Goal: Transaction & Acquisition: Purchase product/service

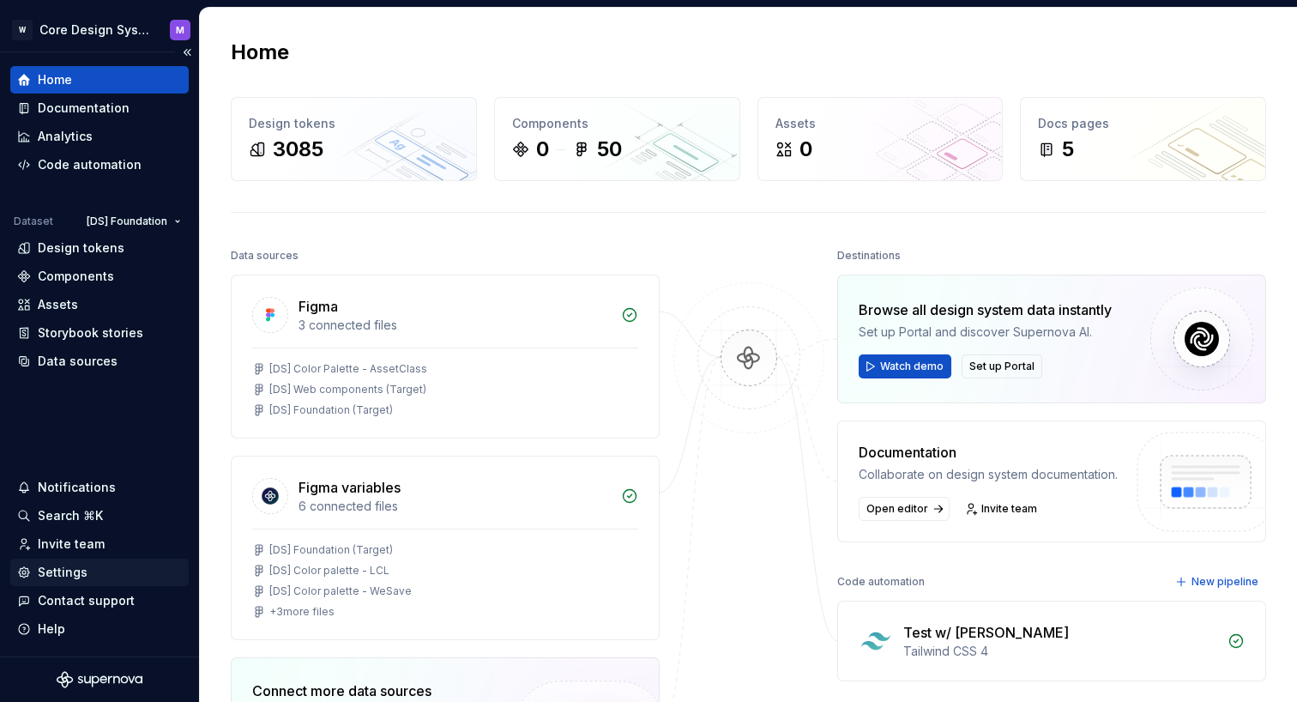
click at [88, 577] on div "Settings" at bounding box center [99, 572] width 165 height 17
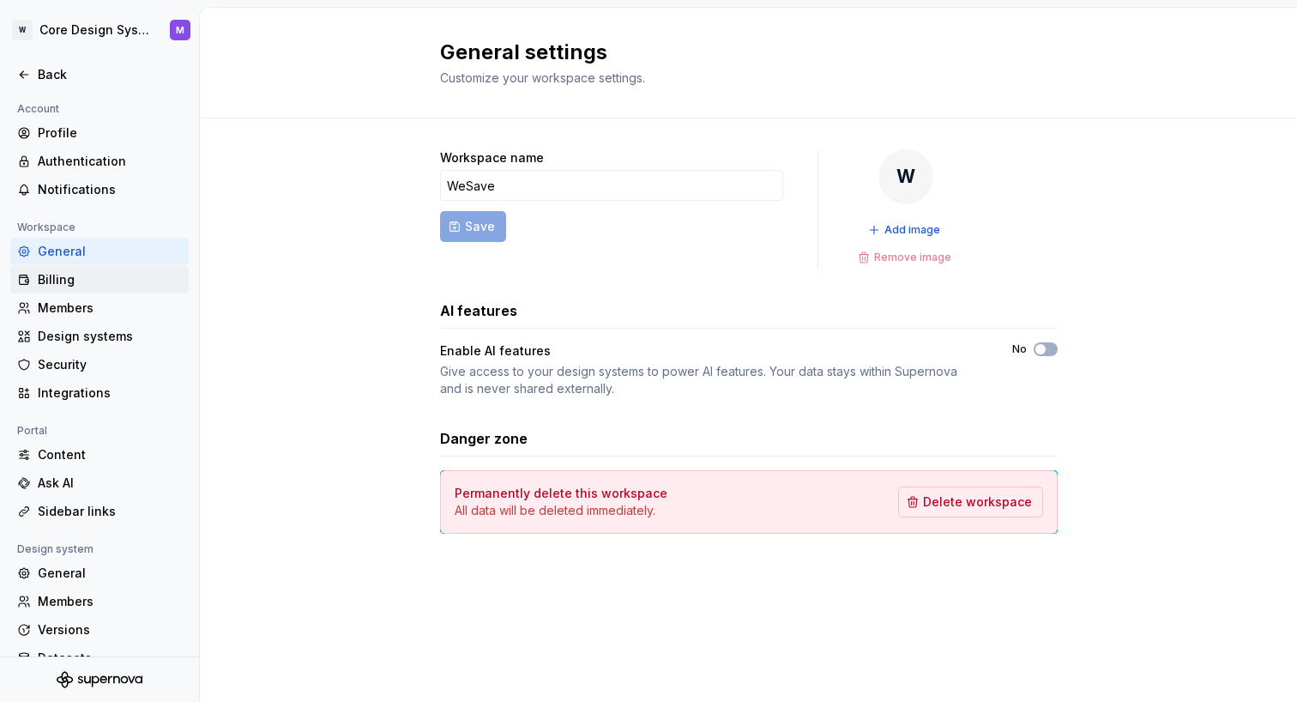
click at [104, 293] on div "Billing" at bounding box center [99, 279] width 178 height 27
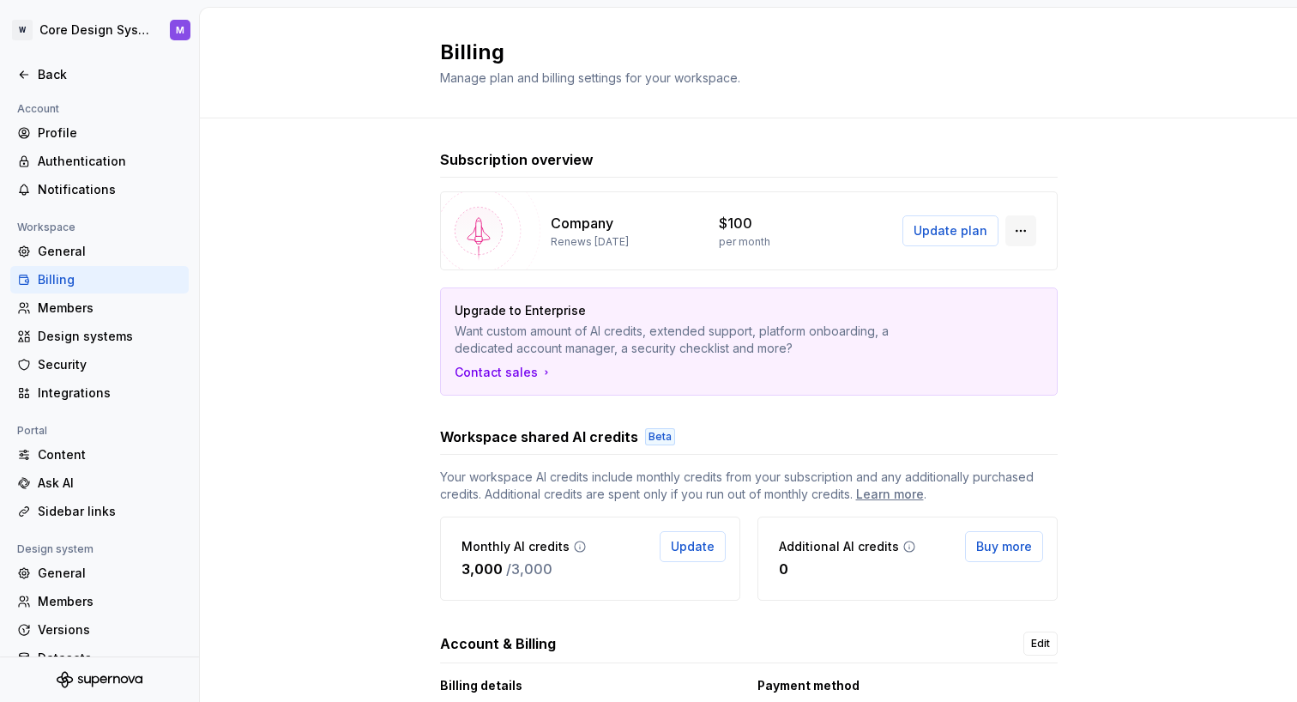
click at [1017, 226] on button "button" at bounding box center [1020, 230] width 31 height 31
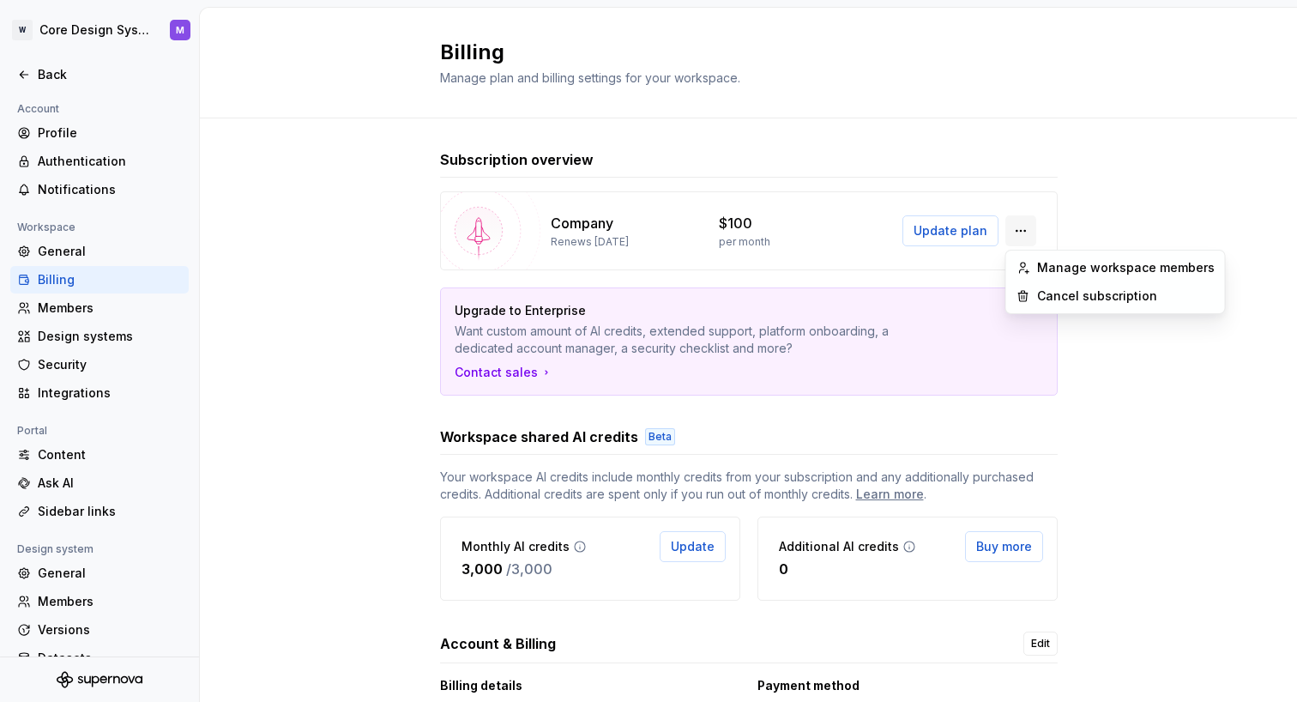
click at [1017, 226] on button "button" at bounding box center [1020, 230] width 31 height 31
click at [1049, 226] on div "Company Renews October 4, 2025 $100 per month Update plan" at bounding box center [749, 230] width 618 height 79
click at [1018, 226] on button "button" at bounding box center [1020, 230] width 31 height 31
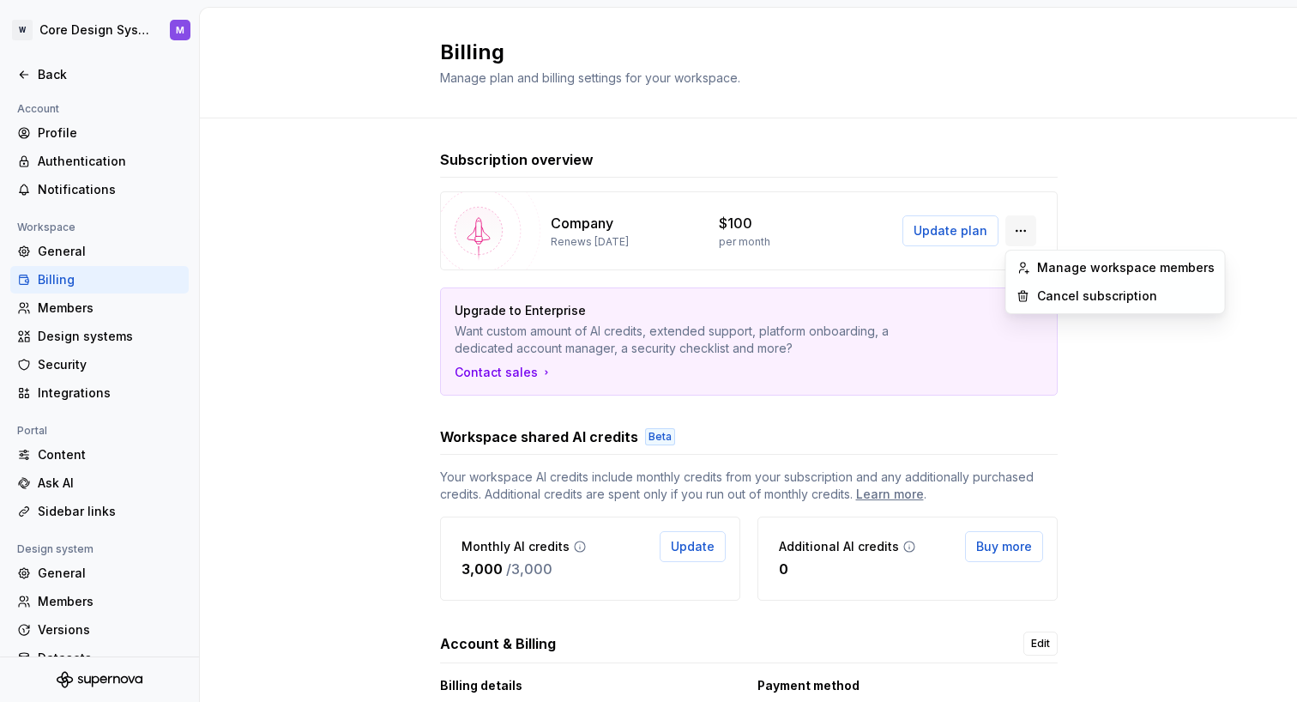
click at [1019, 226] on button "button" at bounding box center [1020, 230] width 31 height 31
click at [1018, 225] on button "button" at bounding box center [1020, 230] width 31 height 31
click at [1018, 235] on button "button" at bounding box center [1020, 230] width 31 height 31
click at [1043, 272] on div "Manage workspace members" at bounding box center [1126, 267] width 178 height 17
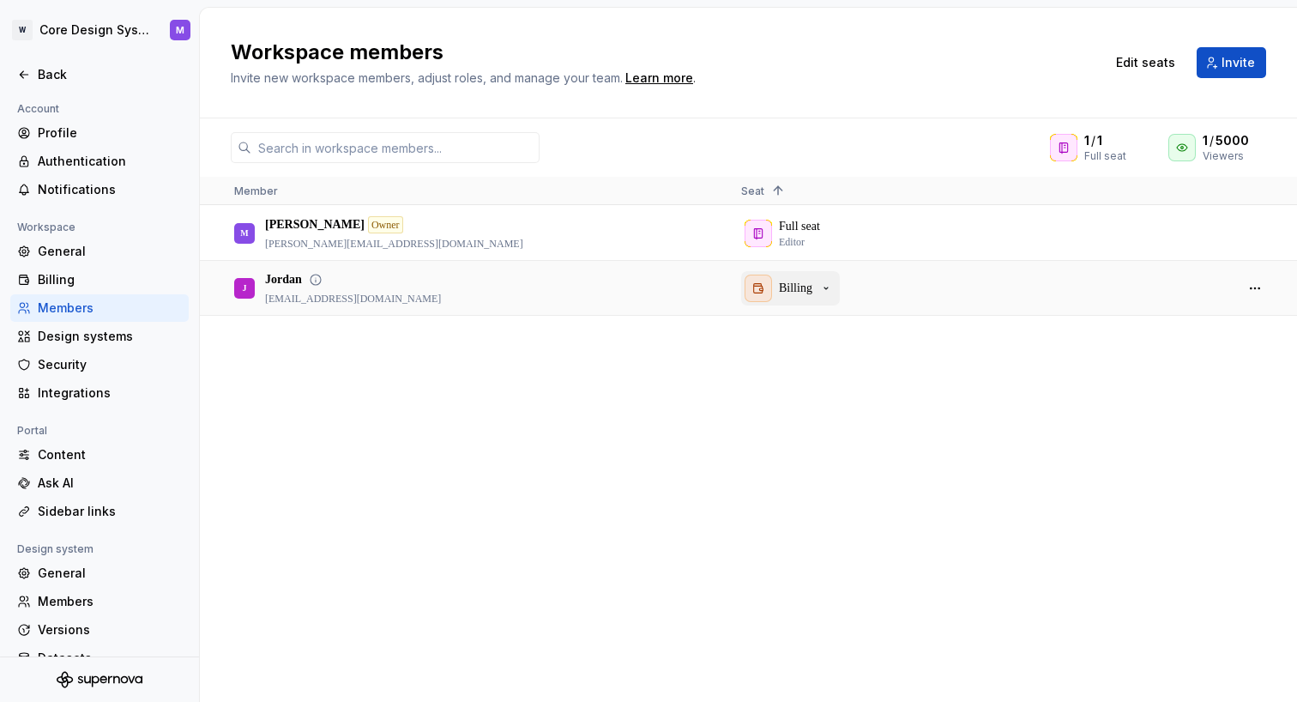
click at [802, 290] on p "Billing" at bounding box center [795, 288] width 33 height 17
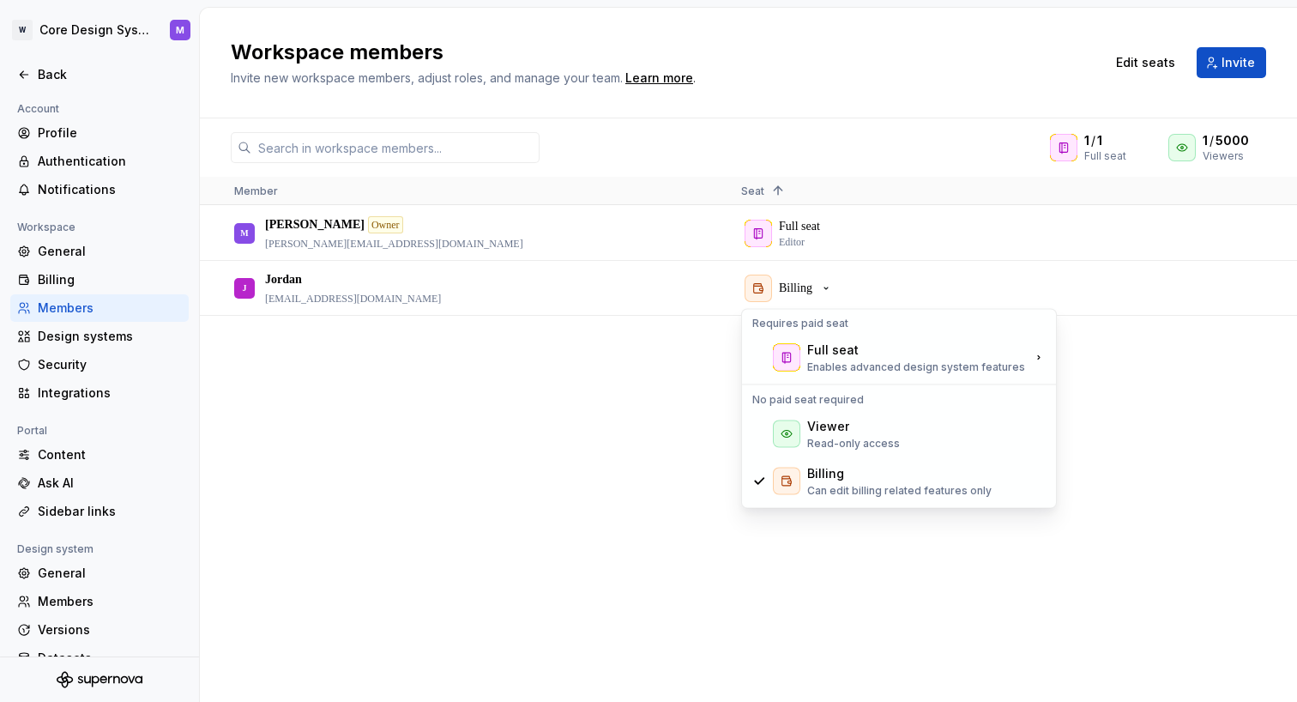
click at [542, 403] on div "M Maciej Owner maciej.klebaniuk@anatec.io Full seat Editor J Jordan jordan@anat…" at bounding box center [748, 453] width 1097 height 495
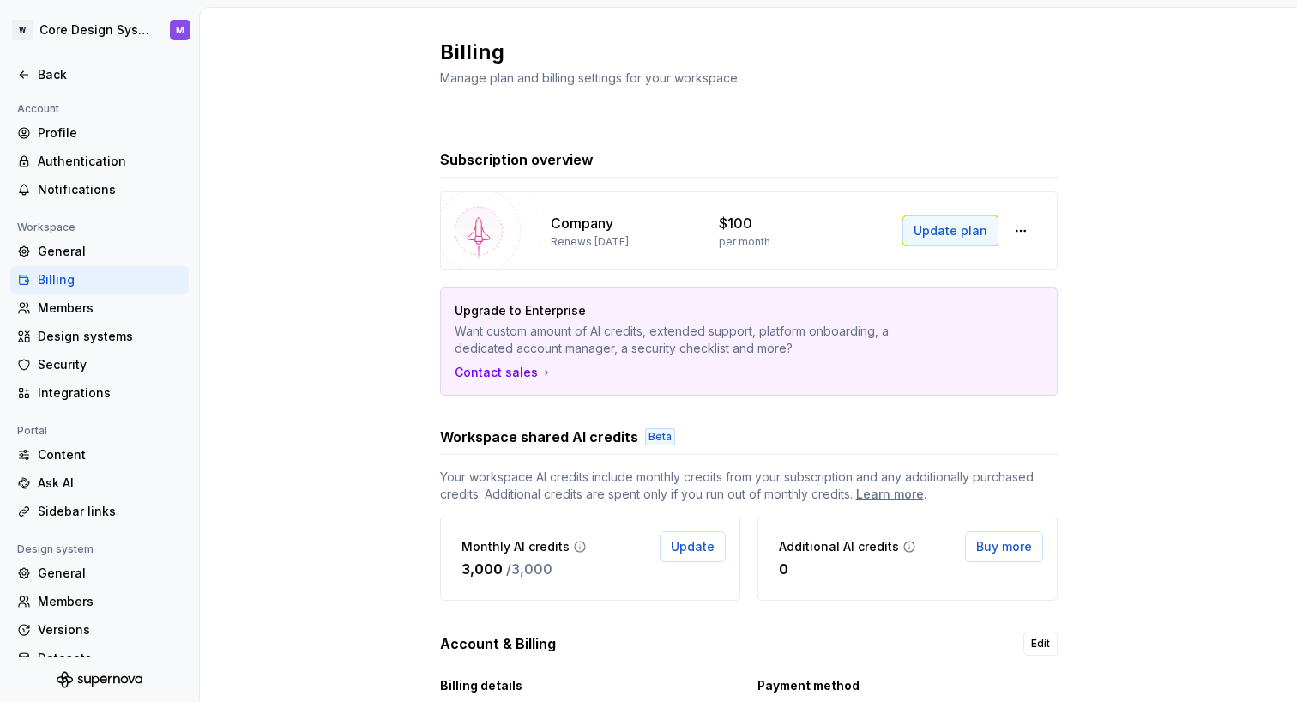
click at [924, 232] on span "Update plan" at bounding box center [951, 230] width 74 height 17
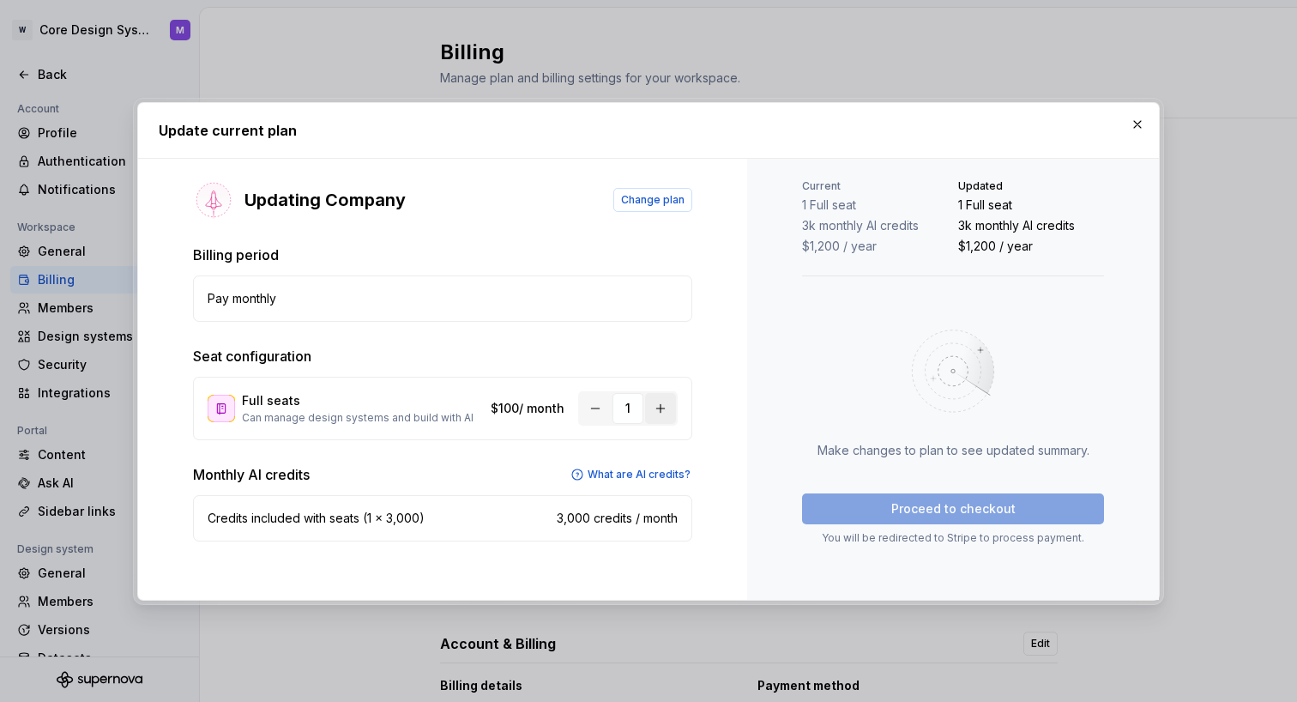
click at [649, 413] on button "button" at bounding box center [660, 408] width 31 height 31
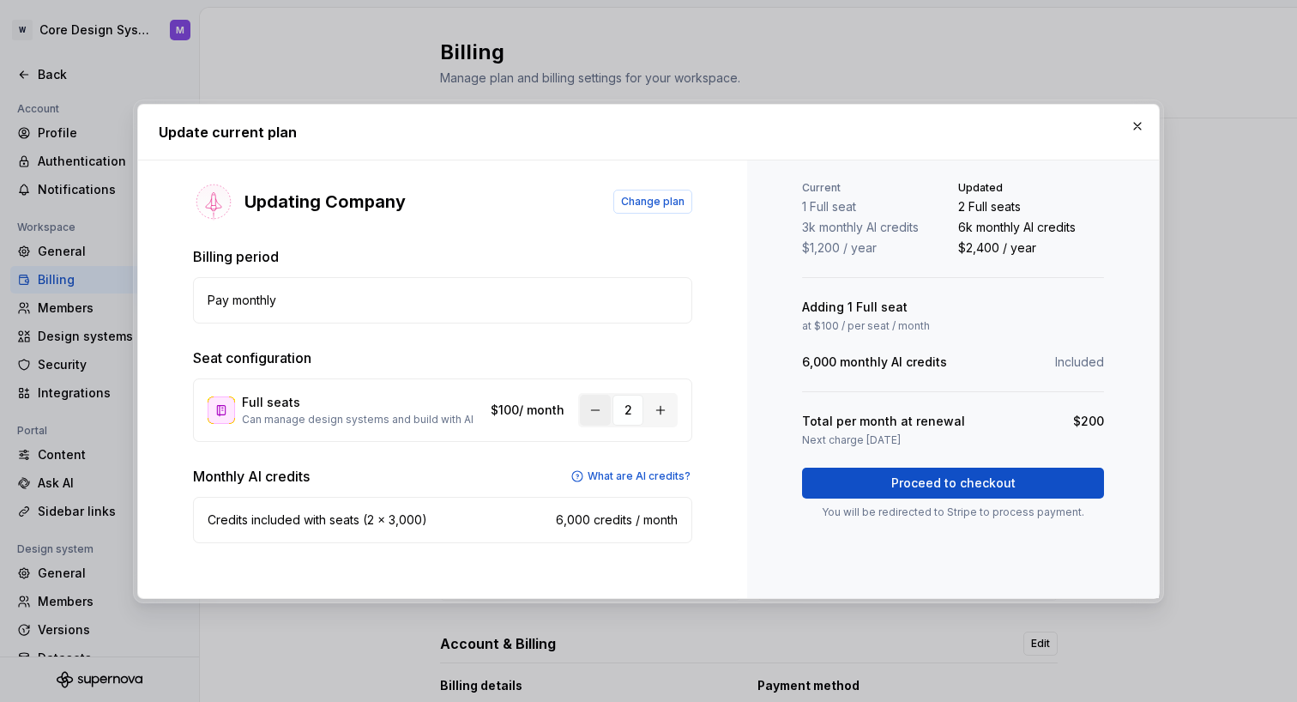
click at [599, 416] on button "button" at bounding box center [595, 410] width 31 height 31
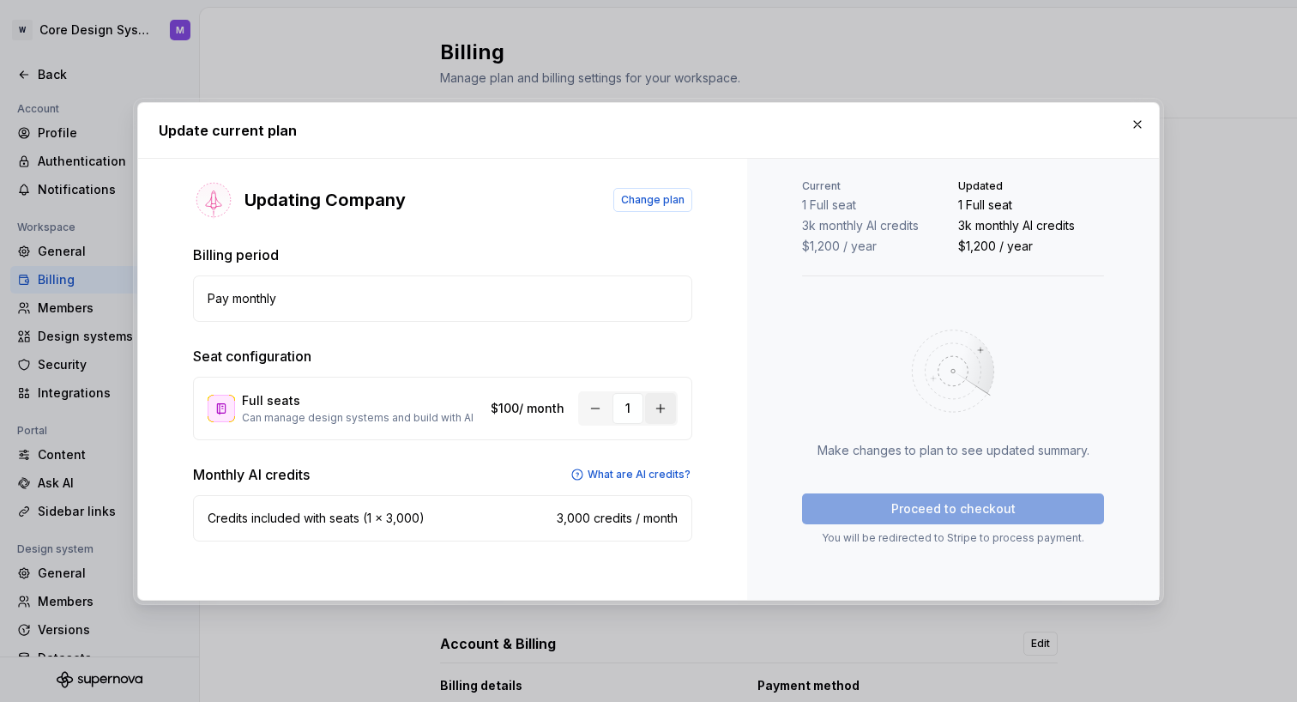
click at [658, 412] on button "button" at bounding box center [660, 408] width 31 height 31
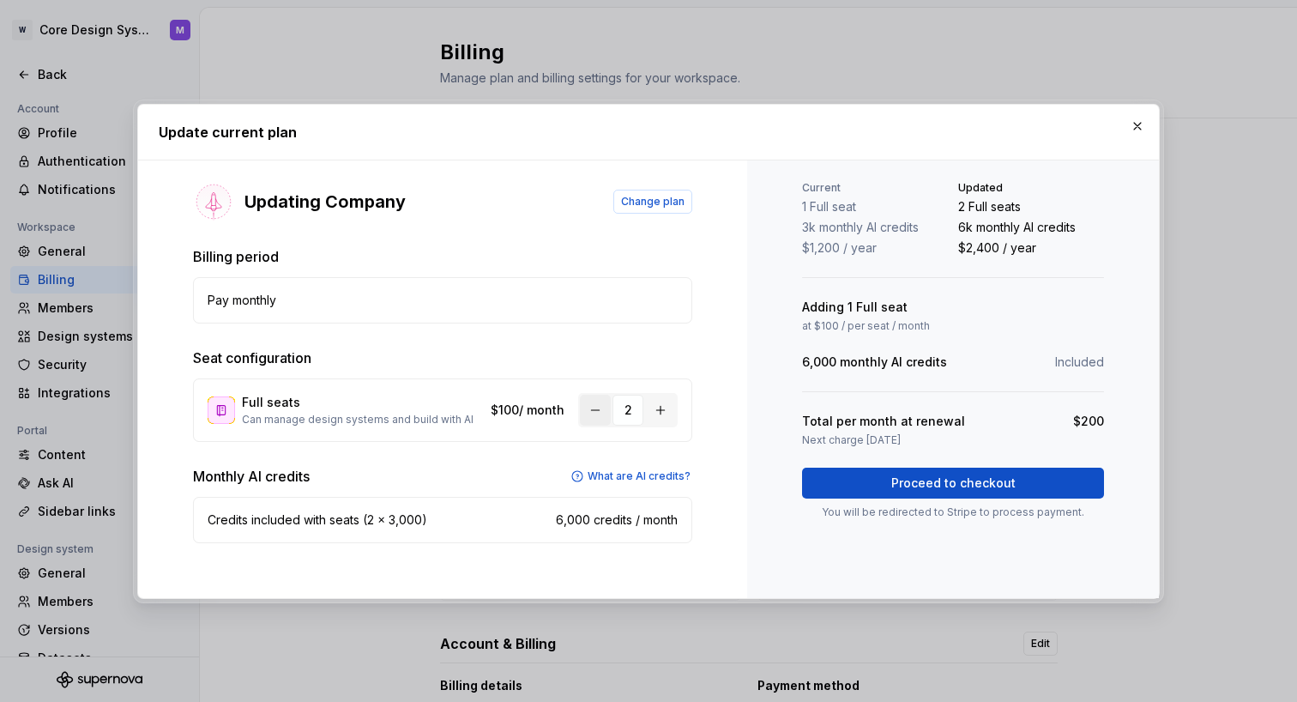
click at [586, 406] on button "button" at bounding box center [595, 410] width 31 height 31
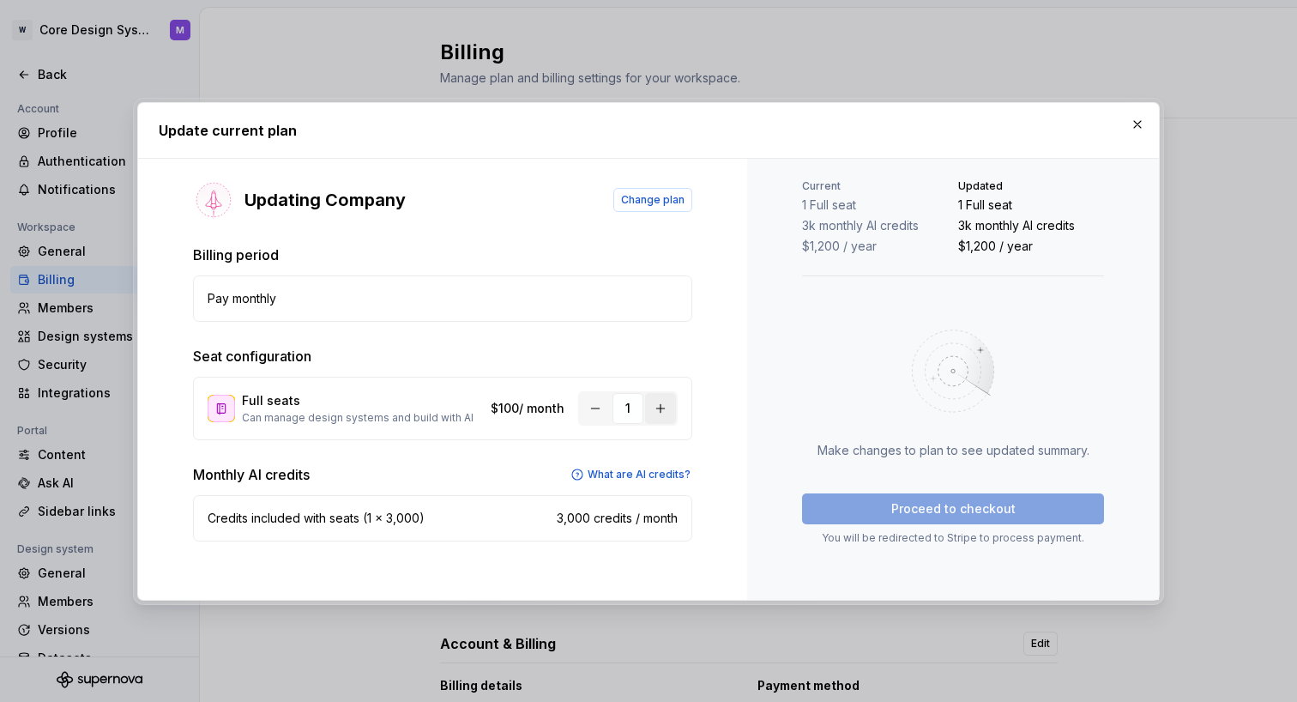
click at [665, 407] on button "button" at bounding box center [660, 408] width 31 height 31
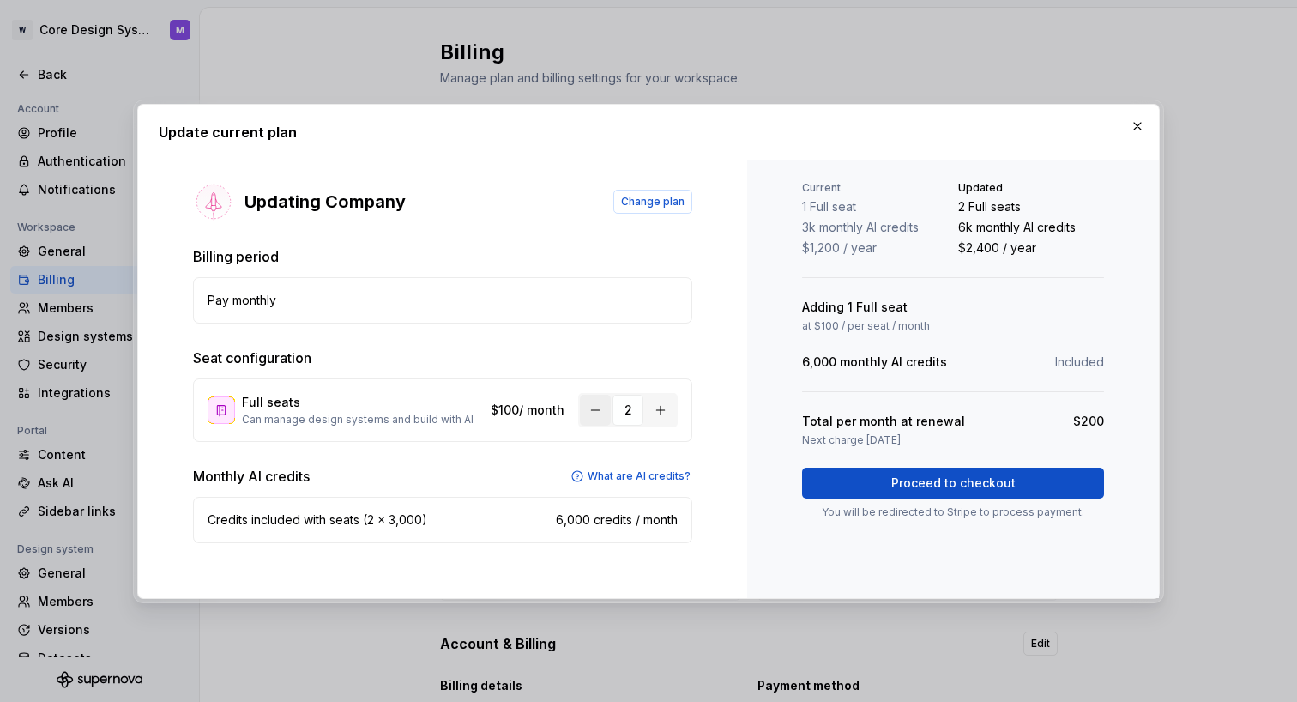
click at [583, 411] on button "button" at bounding box center [595, 410] width 31 height 31
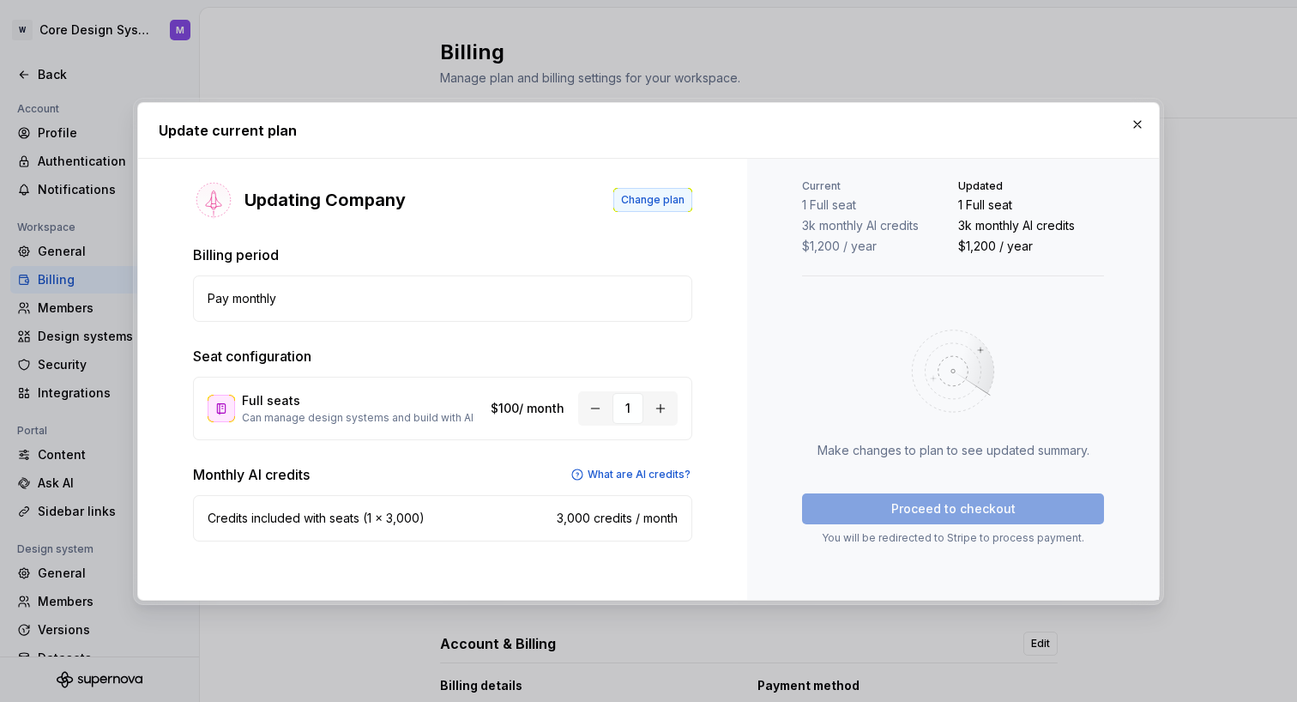
click at [685, 198] on button "Change plan" at bounding box center [652, 200] width 79 height 24
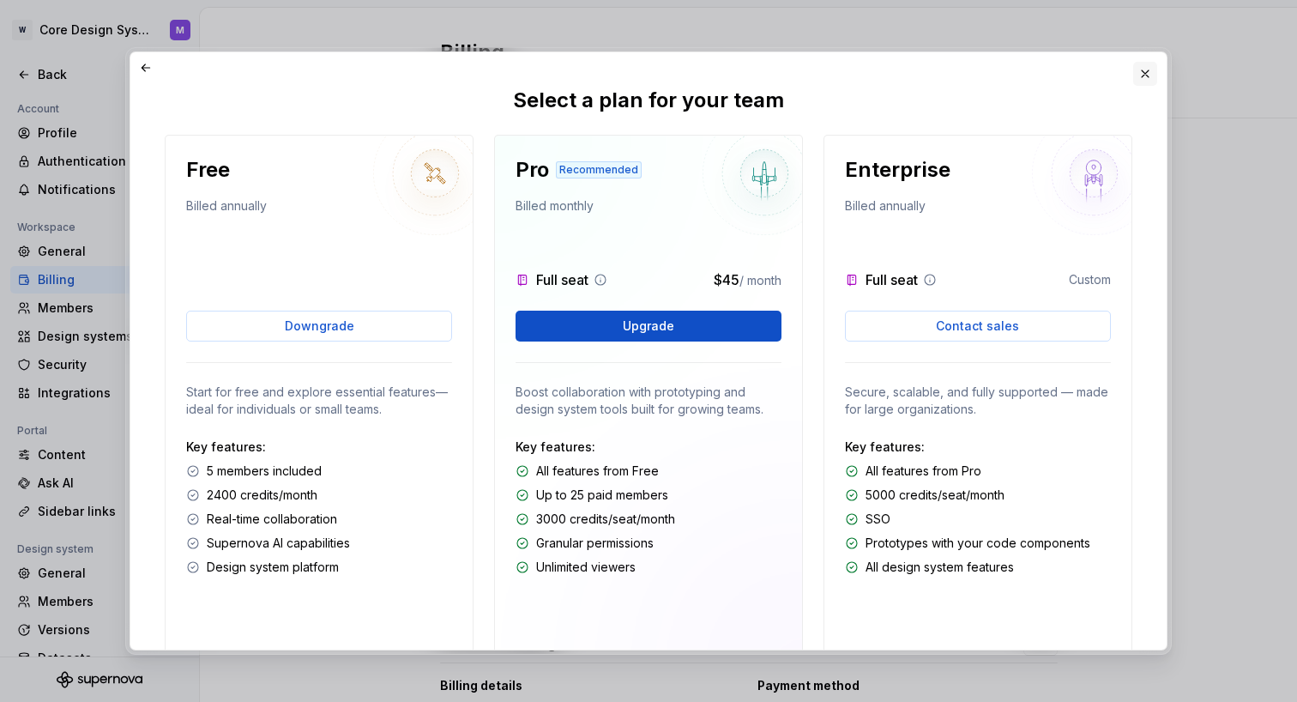
click at [1137, 80] on button "button" at bounding box center [1145, 74] width 24 height 24
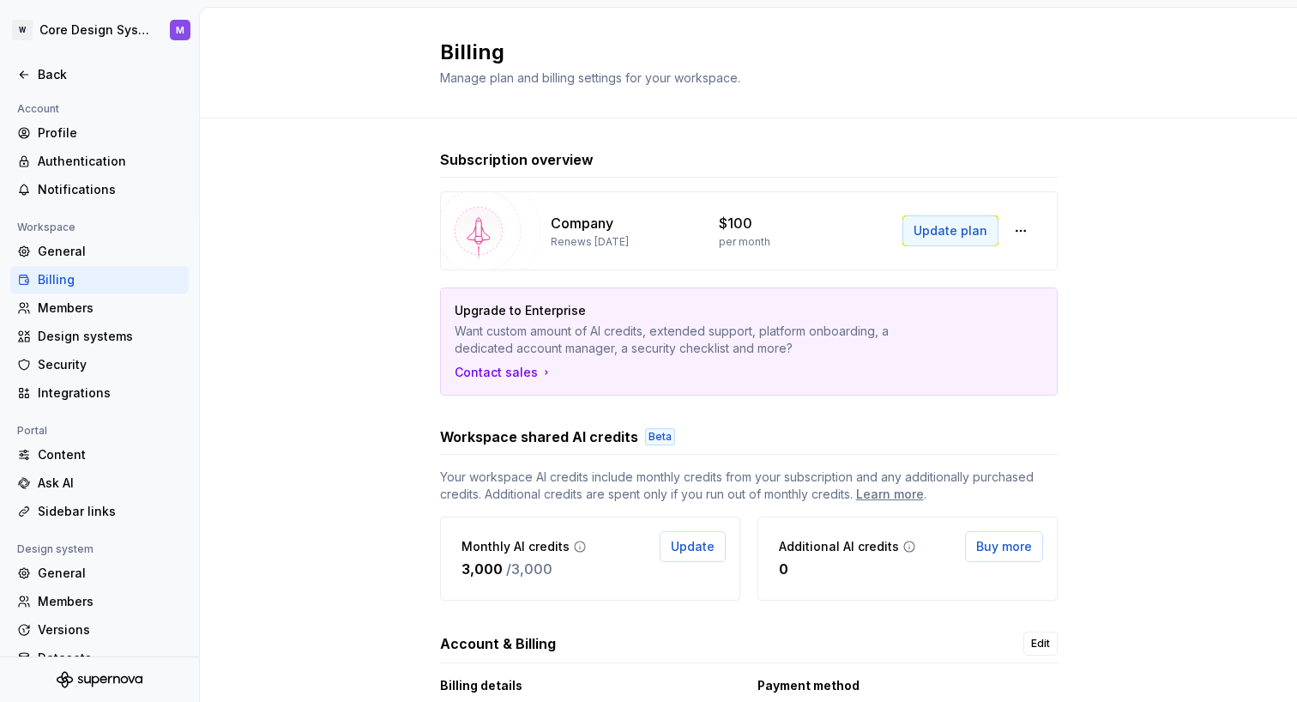
click at [934, 230] on span "Update plan" at bounding box center [951, 230] width 74 height 17
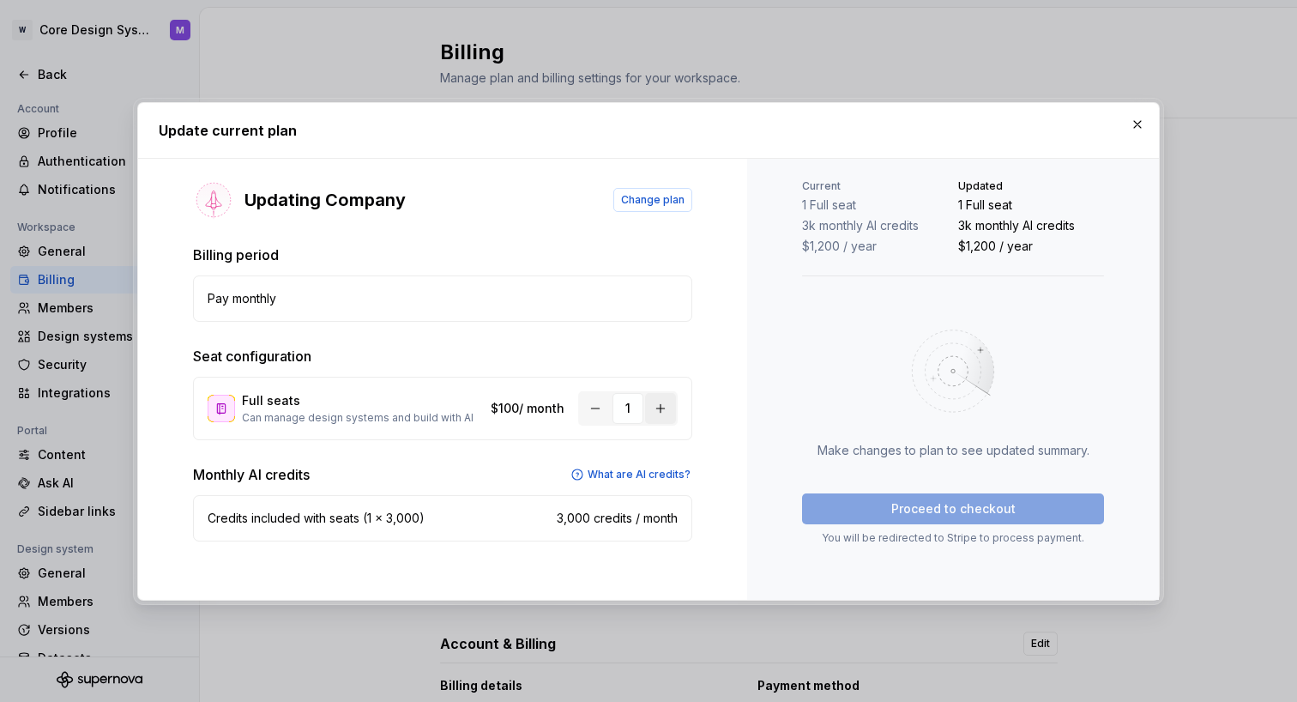
click at [672, 413] on button "button" at bounding box center [660, 408] width 31 height 31
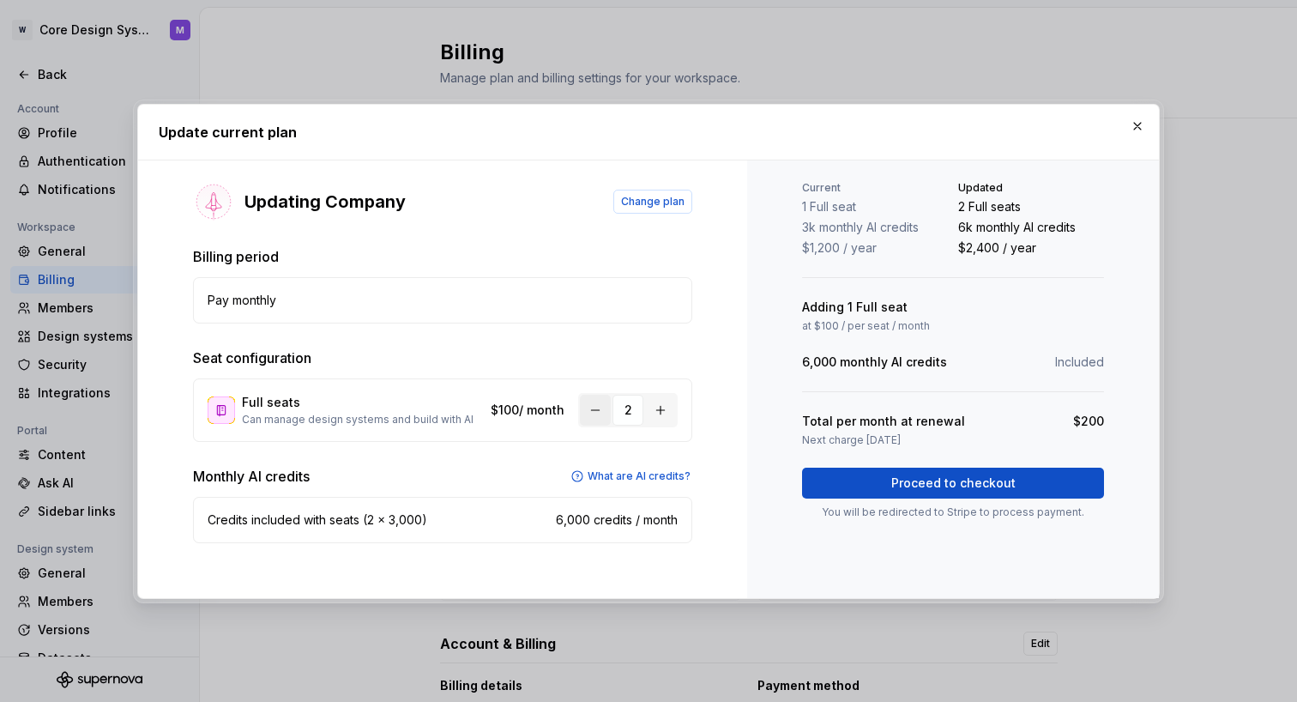
click at [601, 408] on button "button" at bounding box center [595, 410] width 31 height 31
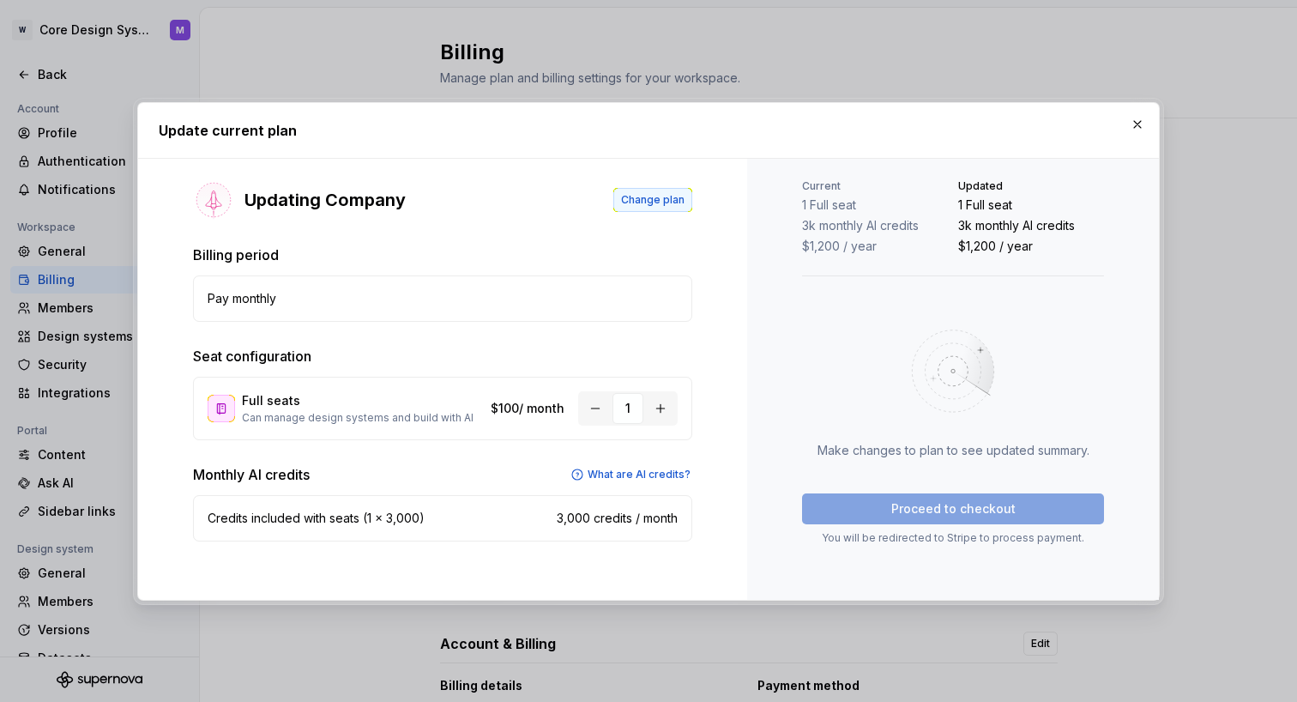
click at [658, 198] on span "Change plan" at bounding box center [652, 200] width 63 height 14
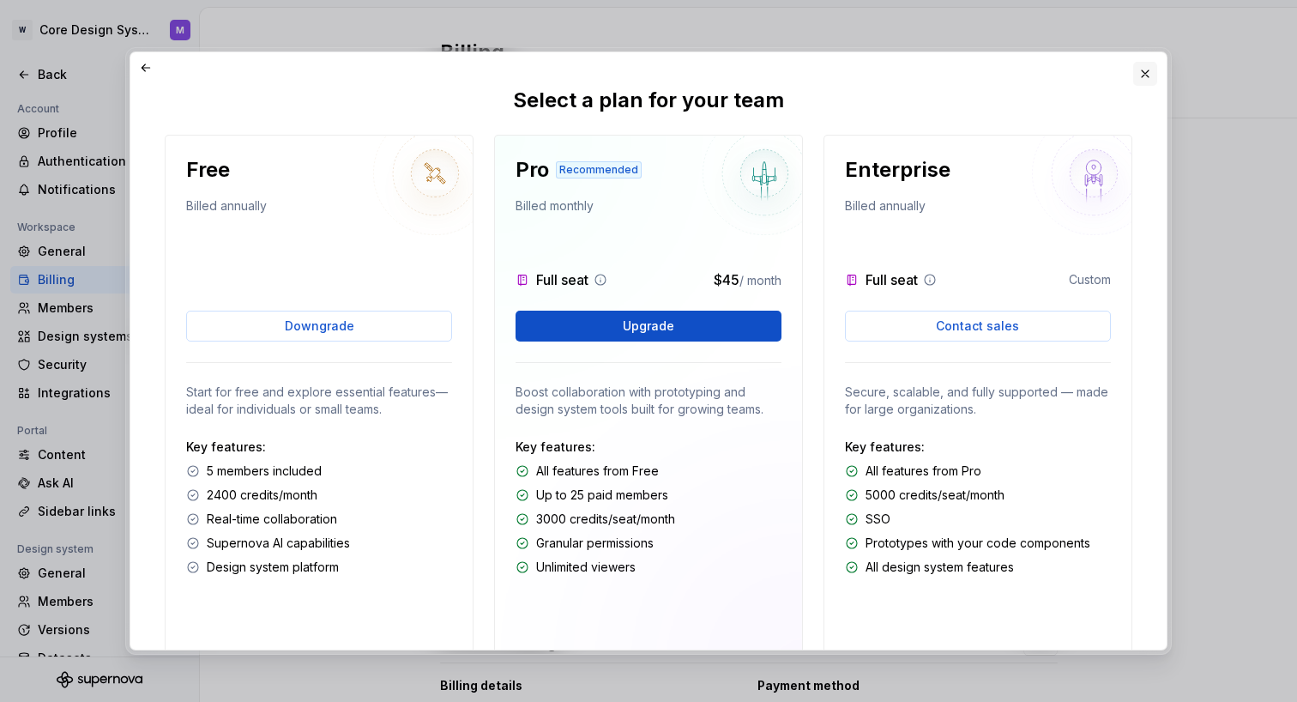
click at [1142, 73] on button "button" at bounding box center [1145, 74] width 24 height 24
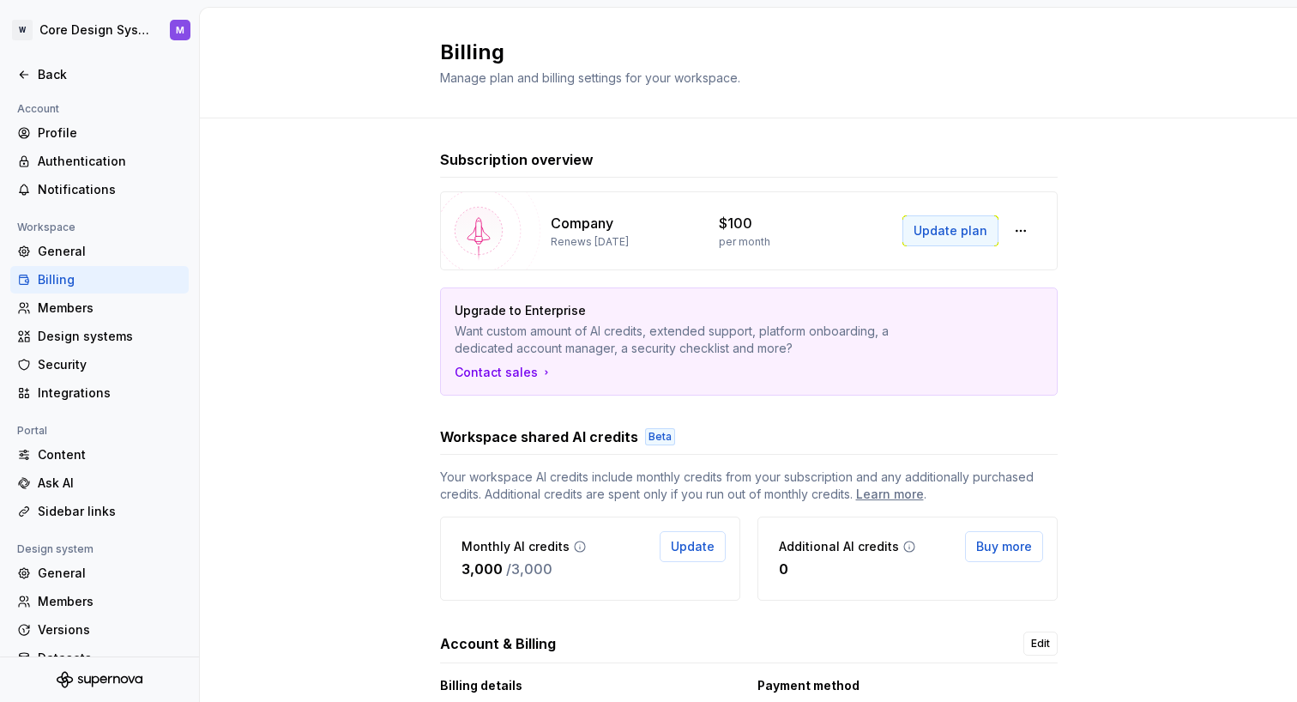
click at [974, 223] on span "Update plan" at bounding box center [951, 230] width 74 height 17
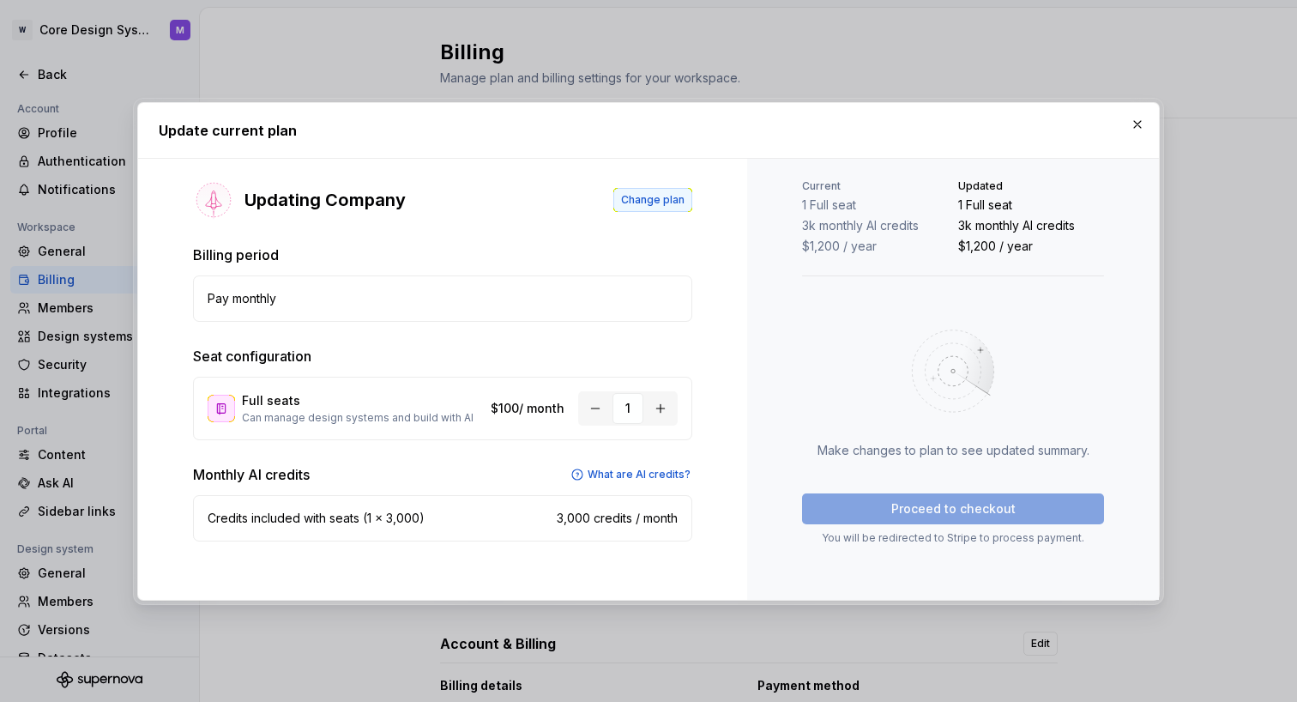
click at [651, 193] on span "Change plan" at bounding box center [652, 200] width 63 height 14
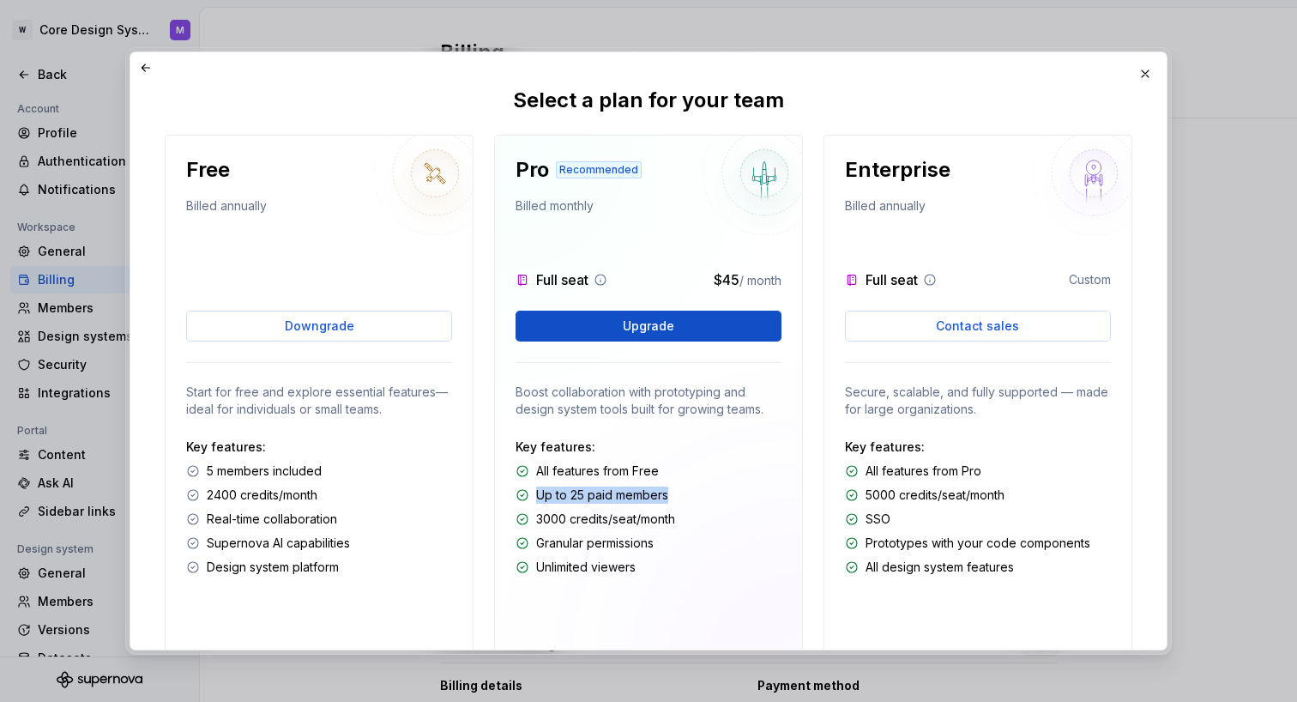
drag, startPoint x: 675, startPoint y: 494, endPoint x: 536, endPoint y: 496, distance: 139.0
click at [536, 496] on div "Up to 25 paid members" at bounding box center [649, 494] width 266 height 17
click at [531, 496] on div "Up to 25 paid members" at bounding box center [649, 494] width 266 height 17
drag, startPoint x: 534, startPoint y: 496, endPoint x: 712, endPoint y: 496, distance: 177.6
click at [712, 496] on div "Up to 25 paid members" at bounding box center [649, 494] width 266 height 17
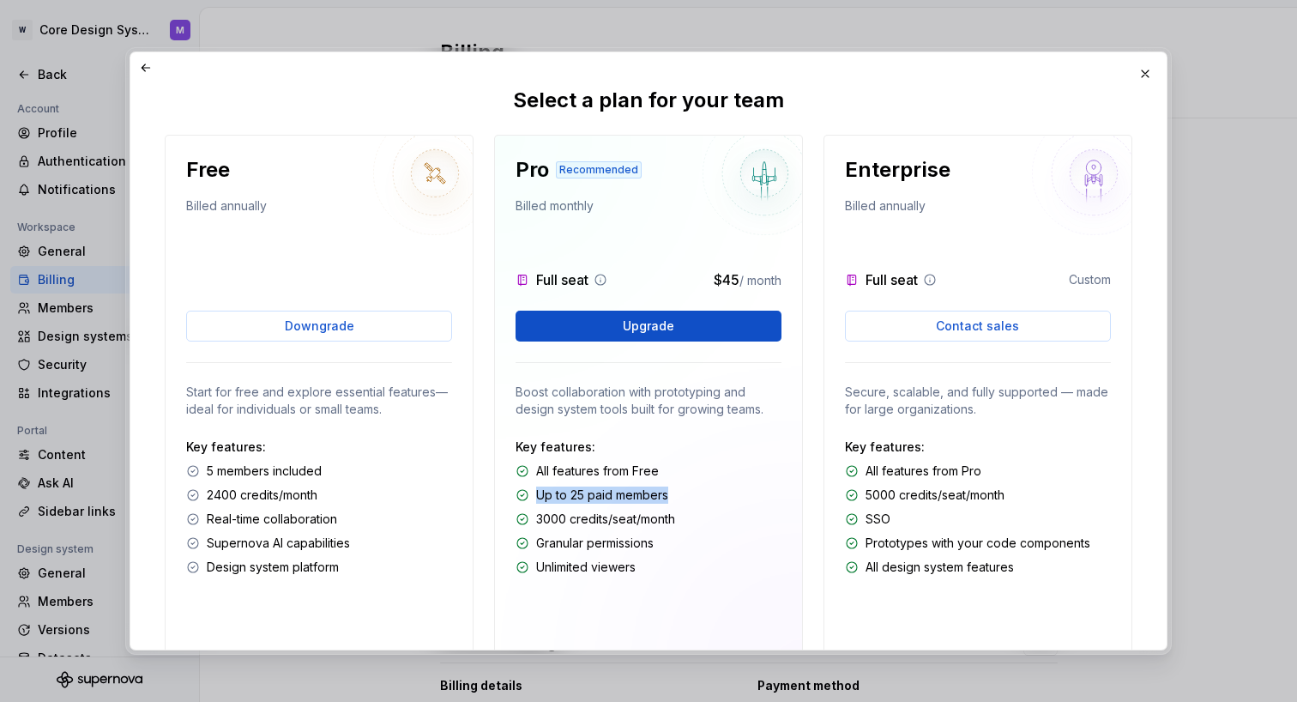
click at [685, 494] on div "Up to 25 paid members" at bounding box center [649, 494] width 266 height 17
drag, startPoint x: 714, startPoint y: 280, endPoint x: 737, endPoint y: 280, distance: 23.2
click at [737, 280] on p "$45 / month" at bounding box center [748, 279] width 68 height 21
click at [739, 280] on span "/ month" at bounding box center [760, 280] width 42 height 15
drag, startPoint x: 732, startPoint y: 280, endPoint x: 709, endPoint y: 280, distance: 23.2
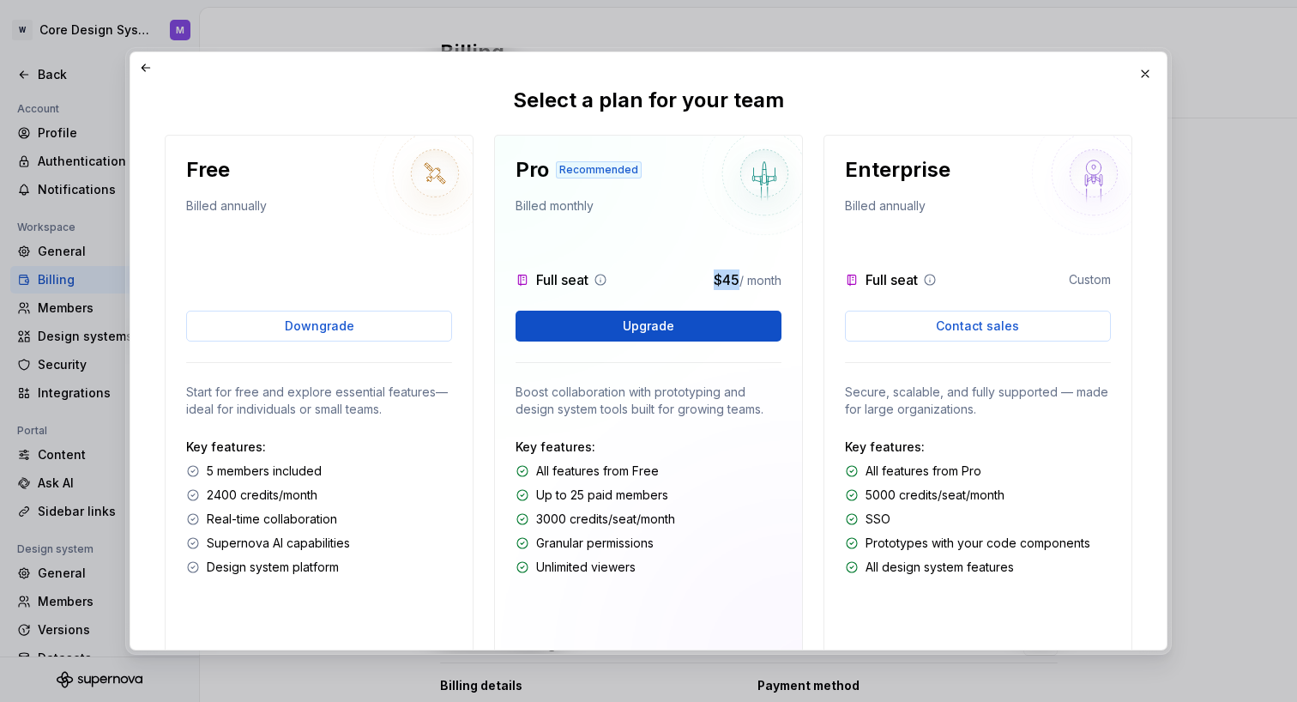
click at [714, 280] on span "$45" at bounding box center [727, 279] width 26 height 17
drag, startPoint x: 703, startPoint y: 280, endPoint x: 792, endPoint y: 279, distance: 88.4
click at [793, 279] on div "Pro Recommended Billed monthly Full seat $45 / month Upgrade Boost collaboratio…" at bounding box center [648, 402] width 309 height 535
click at [792, 279] on div "Pro Recommended Billed monthly Full seat $45 / month Upgrade Boost collaboratio…" at bounding box center [648, 402] width 309 height 535
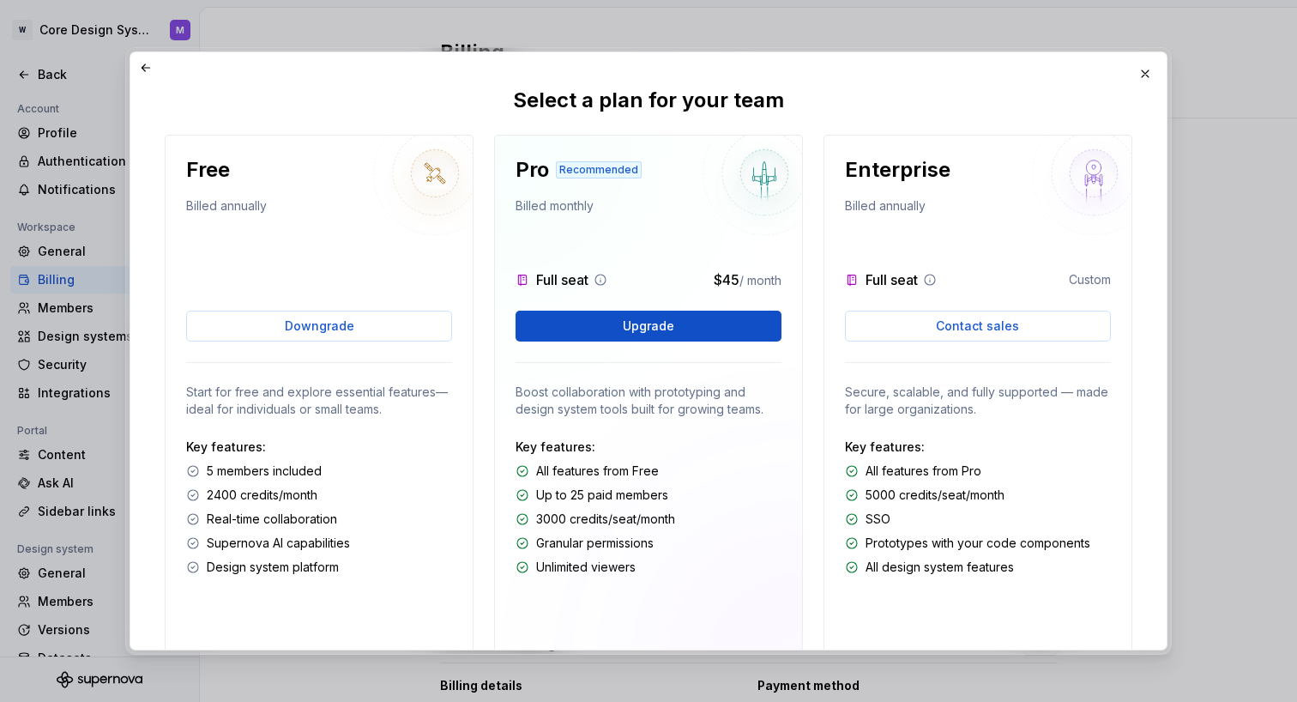
drag, startPoint x: 790, startPoint y: 279, endPoint x: 703, endPoint y: 281, distance: 86.7
click at [703, 281] on div "Pro Recommended Billed monthly Full seat $45 / month Upgrade Boost collaboratio…" at bounding box center [648, 402] width 309 height 535
click at [703, 281] on div "Full seat $45 / month" at bounding box center [649, 279] width 266 height 21
drag, startPoint x: 691, startPoint y: 281, endPoint x: 784, endPoint y: 280, distance: 92.6
click at [784, 280] on div "Pro Recommended Billed monthly Full seat $45 / month Upgrade Boost collaboratio…" at bounding box center [648, 402] width 309 height 535
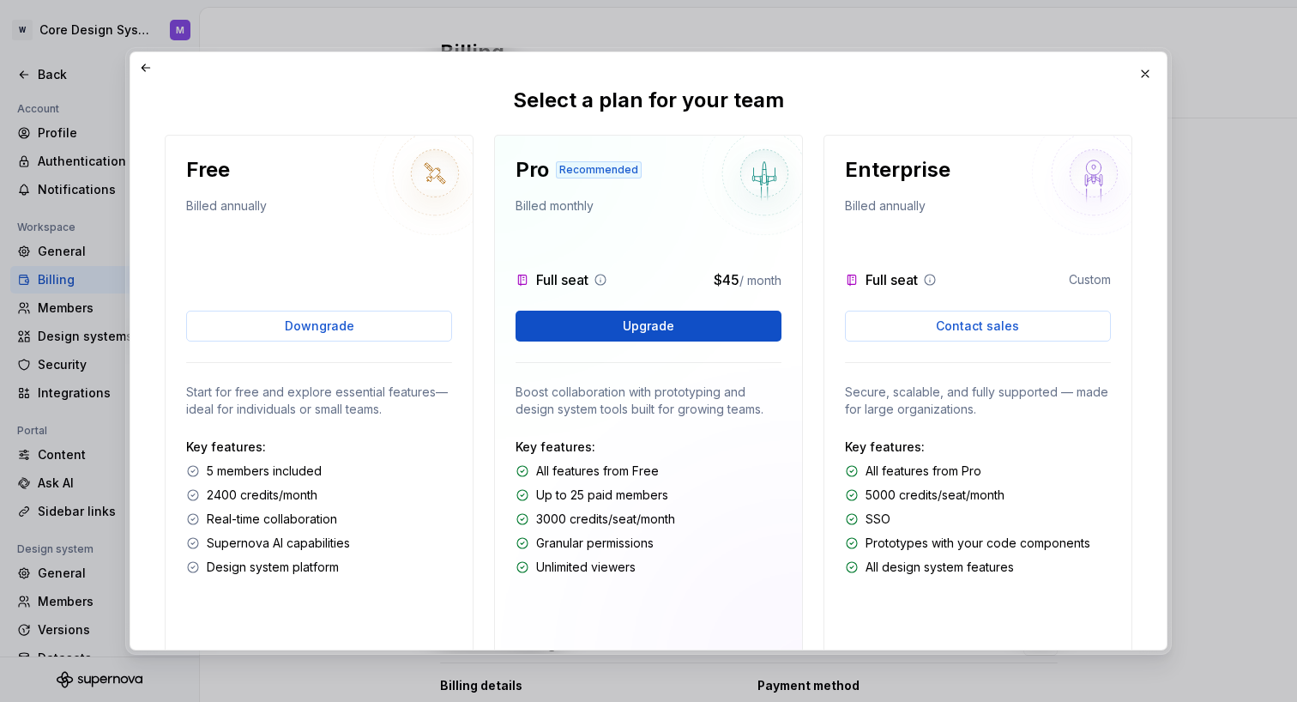
click at [784, 280] on div "Pro Recommended Billed monthly Full seat $45 / month Upgrade Boost collaboratio…" at bounding box center [648, 402] width 309 height 535
drag, startPoint x: 784, startPoint y: 280, endPoint x: 690, endPoint y: 280, distance: 94.4
click at [690, 280] on div "Pro Recommended Billed monthly Full seat $45 / month Upgrade Boost collaboratio…" at bounding box center [648, 402] width 309 height 535
click at [690, 280] on div "Full seat $45 / month" at bounding box center [649, 279] width 266 height 21
click at [648, 328] on span "Upgrade" at bounding box center [648, 325] width 51 height 17
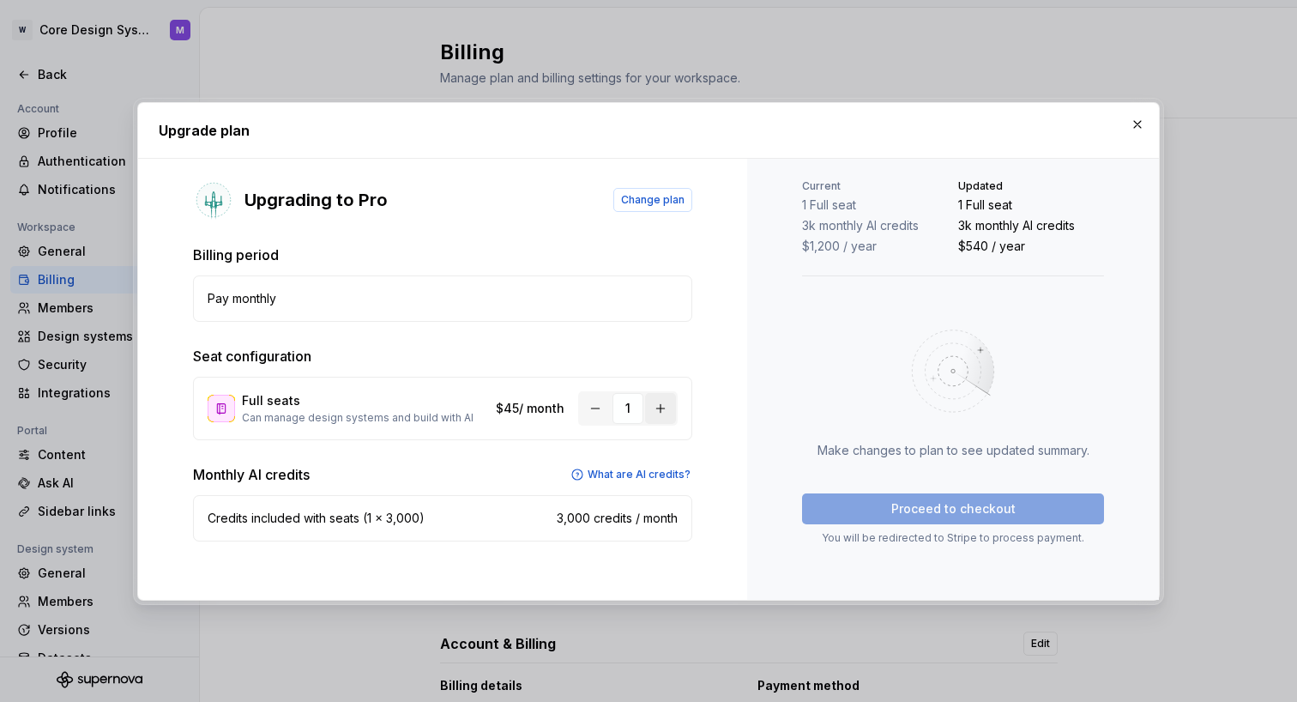
click at [655, 410] on button "button" at bounding box center [660, 408] width 31 height 31
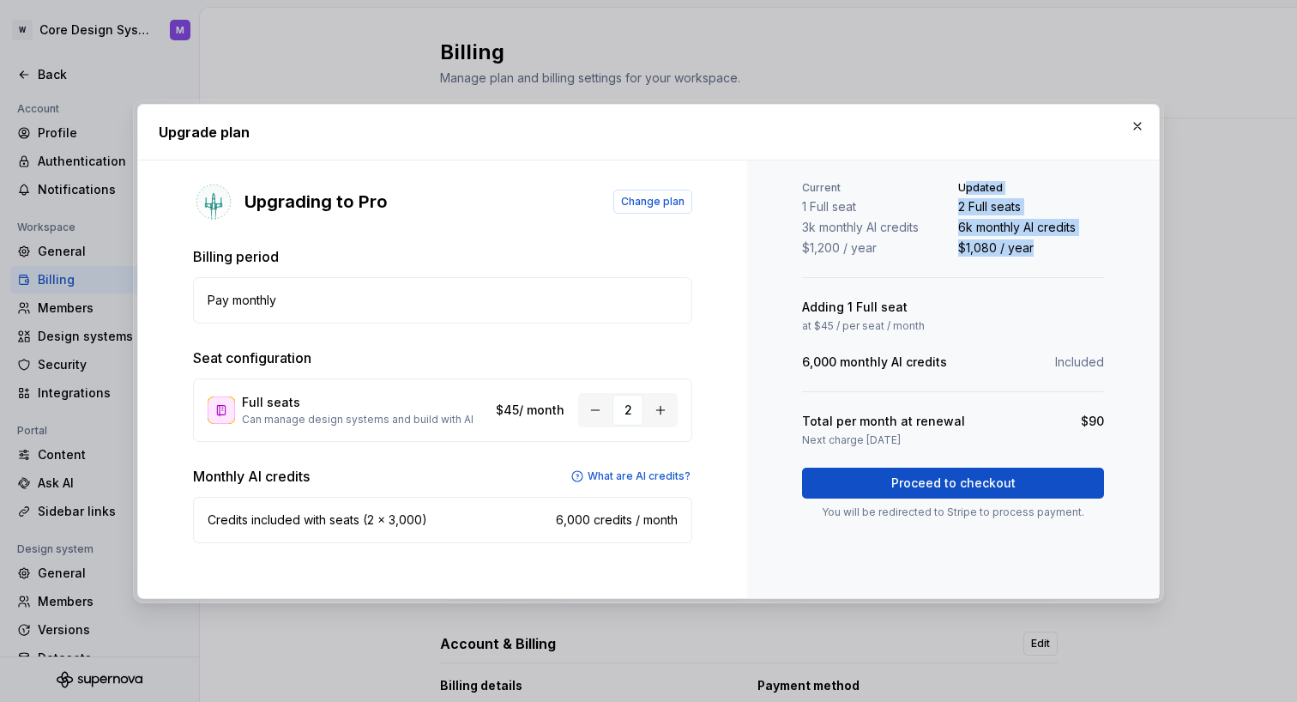
drag, startPoint x: 963, startPoint y: 185, endPoint x: 1059, endPoint y: 257, distance: 120.1
click at [1059, 257] on div "Current 1 Full seat 3k monthly AI credits $1,200 / year Updated 2 Full seats 6k…" at bounding box center [953, 350] width 302 height 338
click at [1055, 244] on p "$1,080 / year" at bounding box center [1031, 247] width 146 height 17
click at [1153, 594] on div "Current 1 Full seat 3k monthly AI credits $1,200 / year Updated 2 Full seats 6k…" at bounding box center [953, 378] width 412 height 437
click at [983, 444] on div "Next charge October 4, 2025" at bounding box center [953, 440] width 302 height 14
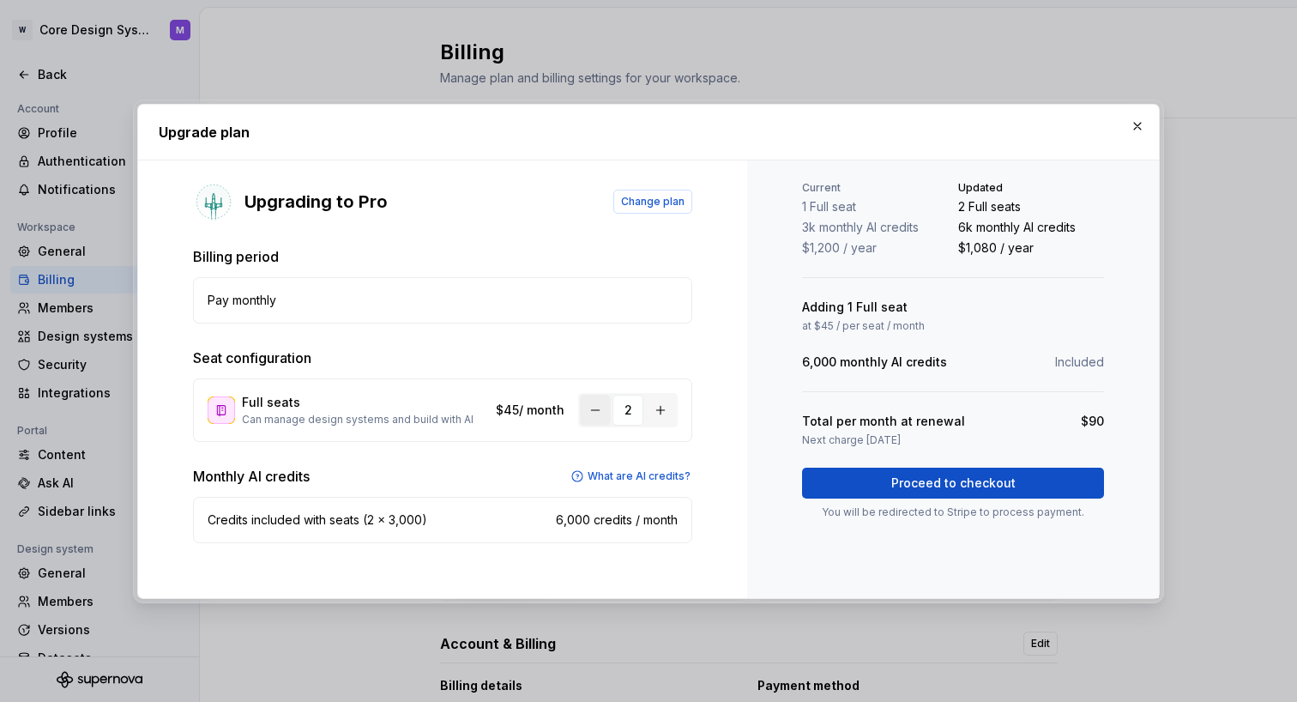
click at [592, 411] on button "button" at bounding box center [595, 410] width 31 height 31
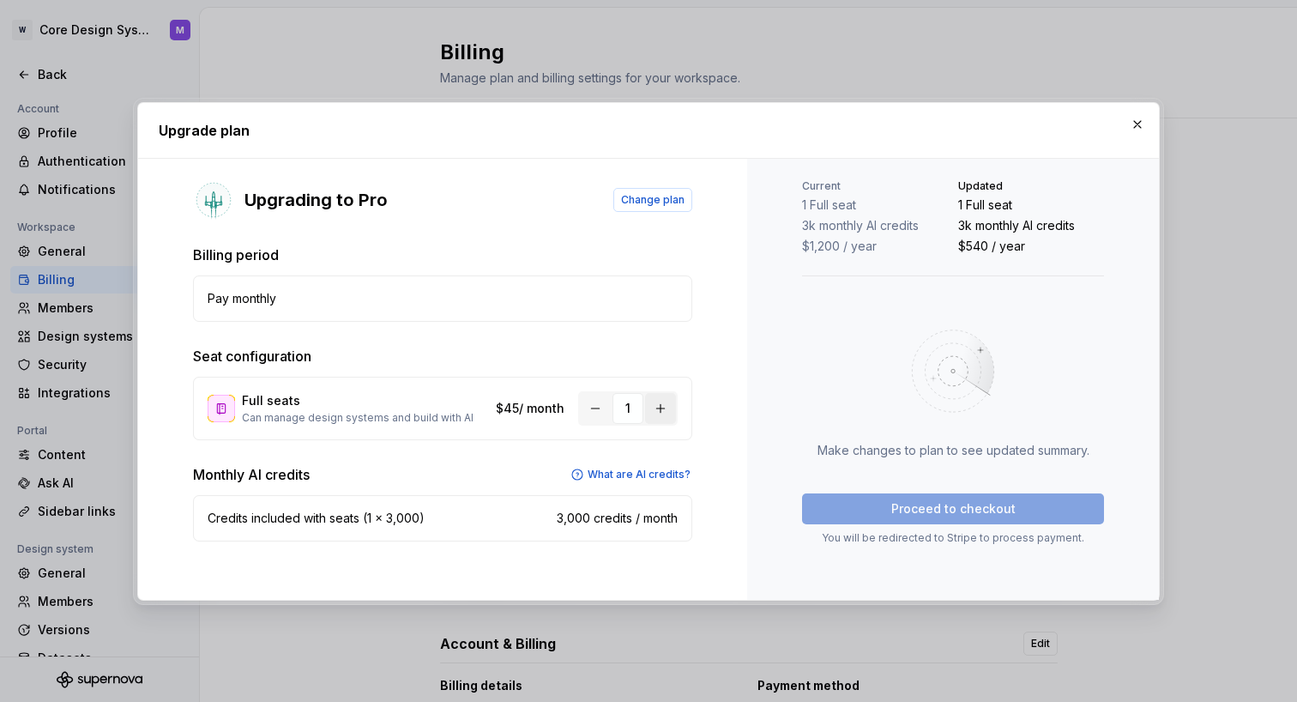
click at [667, 401] on button "button" at bounding box center [660, 408] width 31 height 31
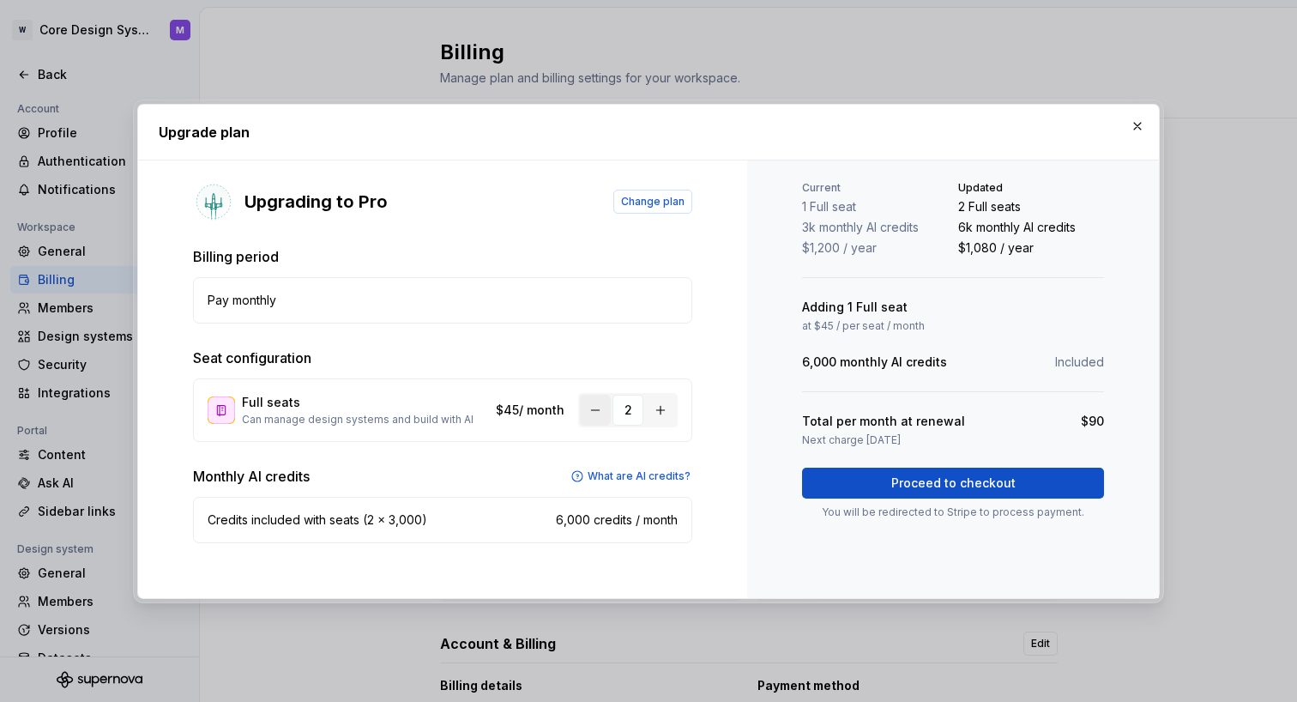
click at [600, 412] on button "button" at bounding box center [595, 410] width 31 height 31
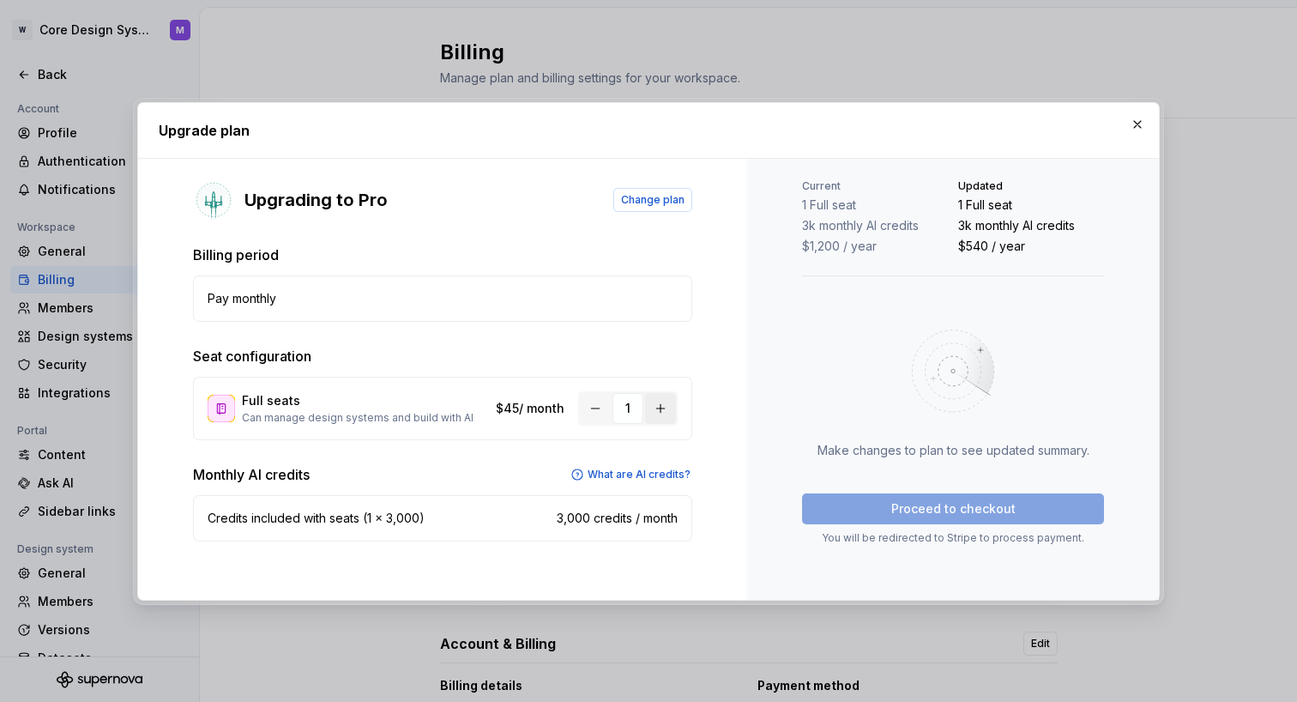
click at [664, 411] on button "button" at bounding box center [660, 408] width 31 height 31
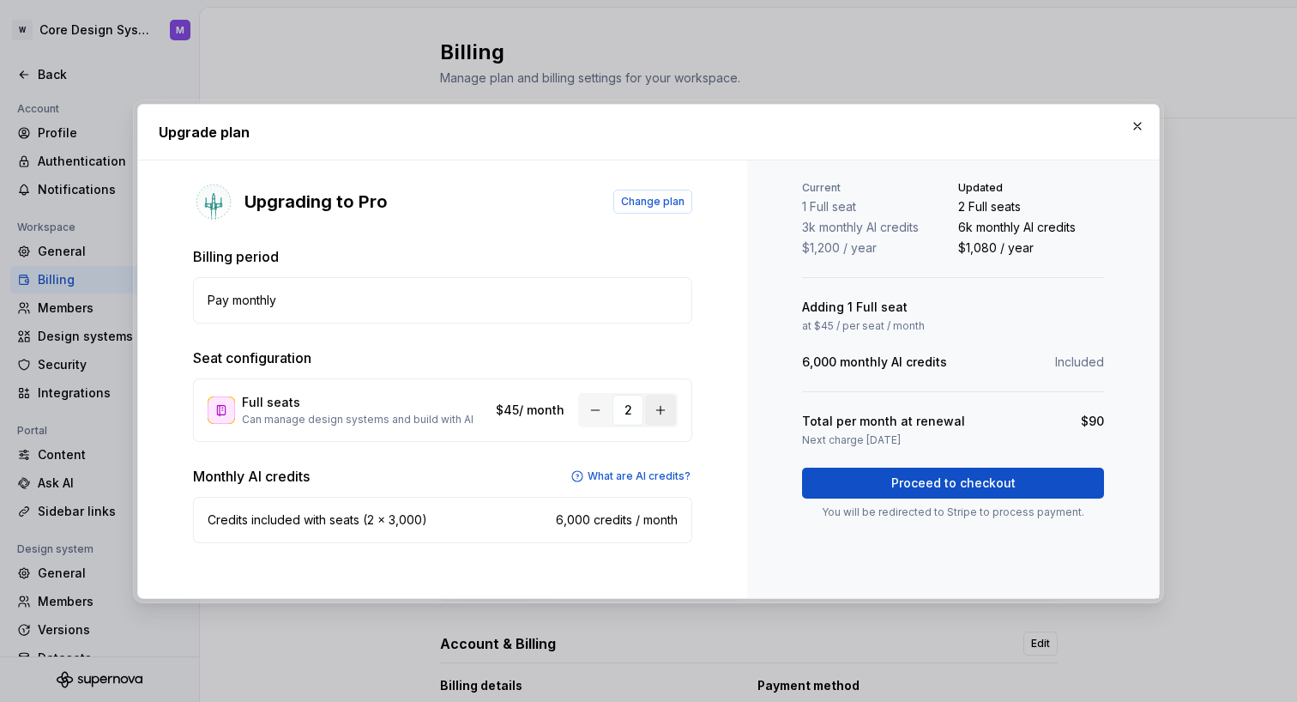
click at [664, 411] on button "button" at bounding box center [660, 410] width 31 height 31
click at [586, 411] on button "button" at bounding box center [595, 410] width 31 height 31
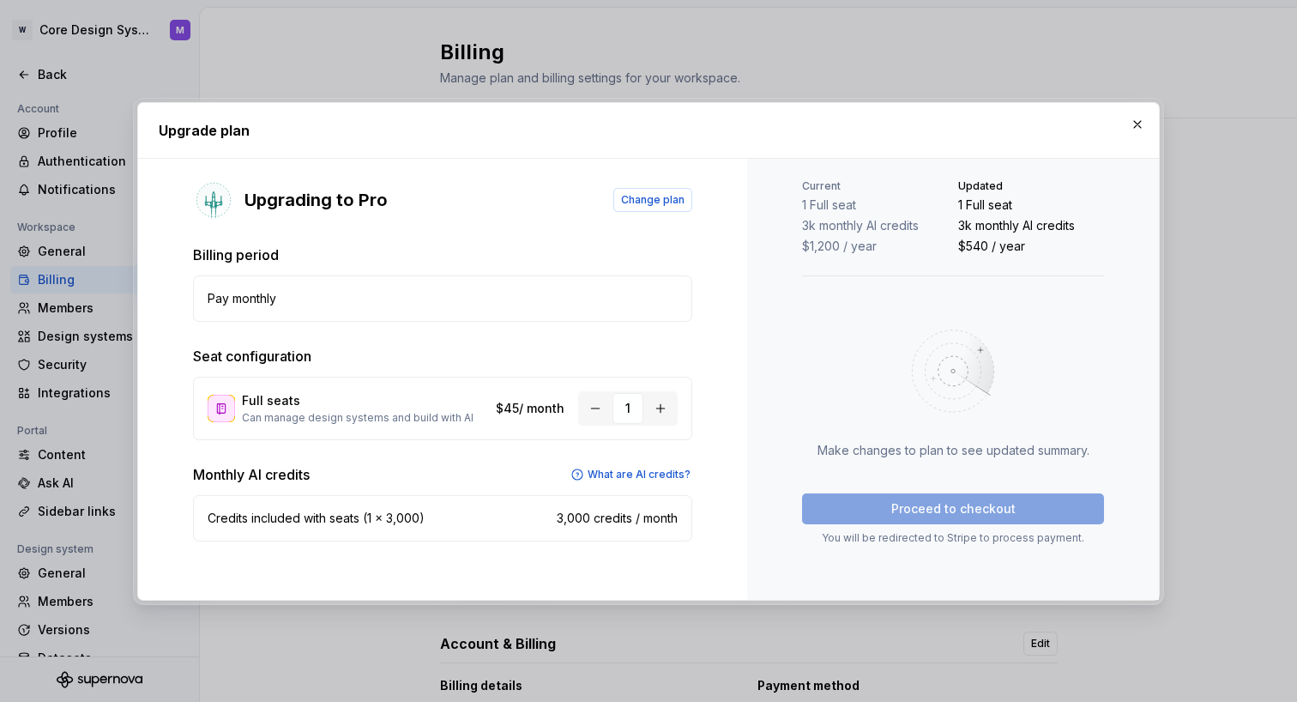
click at [876, 504] on div "Proceed to checkout You will be redirected to Stripe to process payment." at bounding box center [953, 518] width 302 height 51
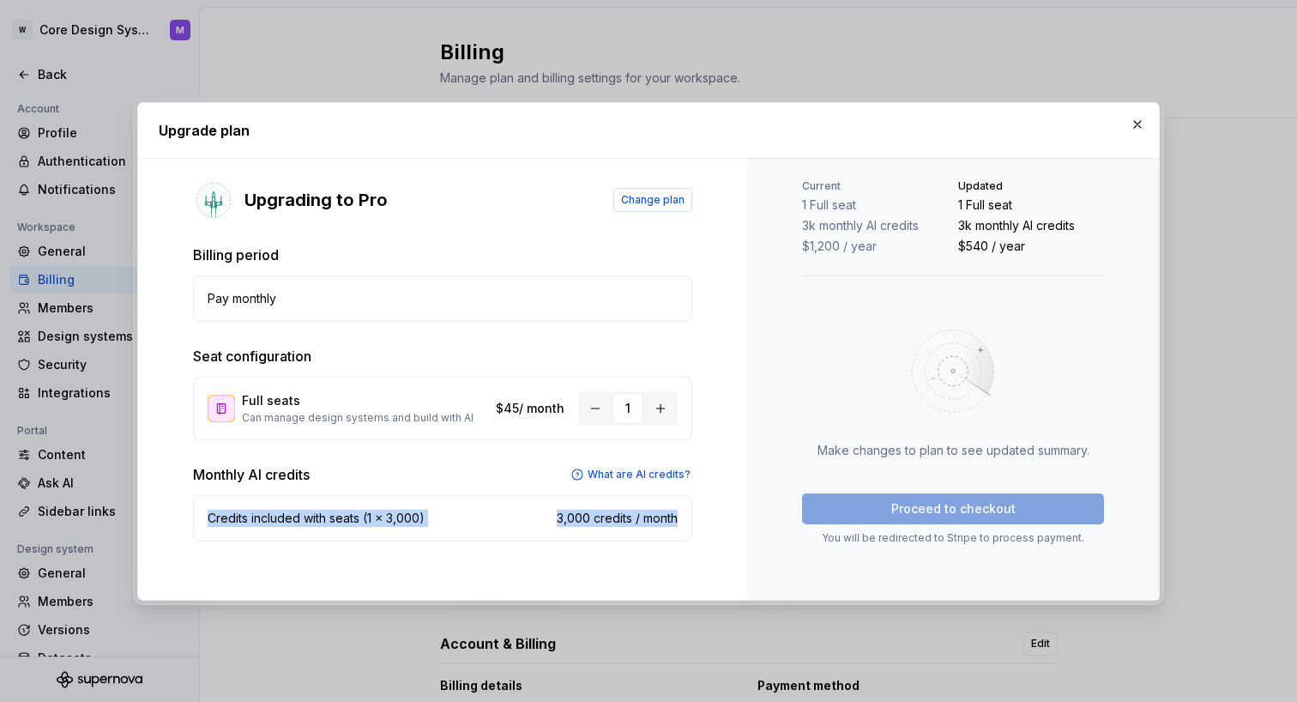
drag, startPoint x: 196, startPoint y: 506, endPoint x: 703, endPoint y: 514, distance: 507.0
click at [704, 514] on div "Upgrading to Pro Change plan Billing period Pay monthly Seat configuration Full…" at bounding box center [442, 379] width 609 height 441
click at [703, 514] on div "Upgrading to Pro Change plan Billing period Pay monthly Seat configuration Full…" at bounding box center [442, 379] width 609 height 441
drag, startPoint x: 715, startPoint y: 525, endPoint x: 209, endPoint y: 475, distance: 507.7
click at [209, 475] on div "Upgrading to Pro Change plan Billing period Pay monthly Seat configuration Full…" at bounding box center [442, 379] width 609 height 441
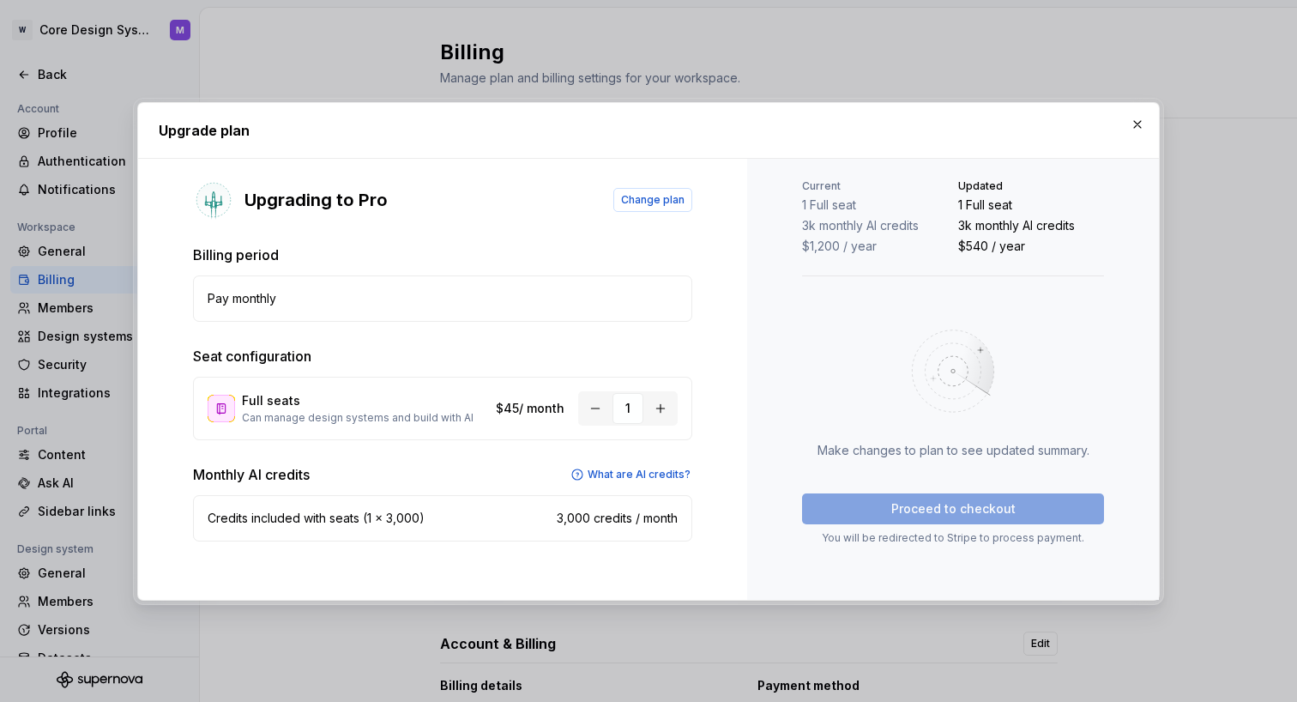
click at [190, 474] on div "Upgrading to Pro Change plan Billing period Pay monthly Seat configuration Full…" at bounding box center [442, 379] width 609 height 441
click at [654, 414] on button "button" at bounding box center [660, 408] width 31 height 31
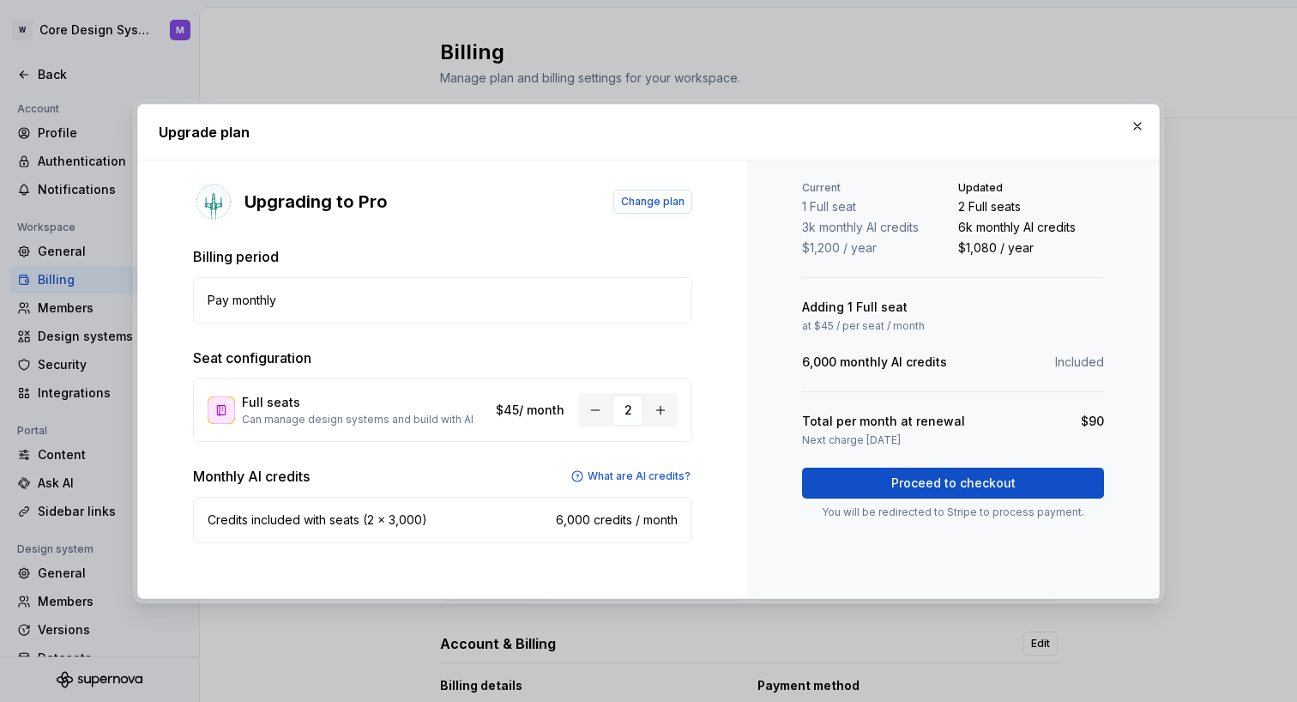
click at [631, 413] on div "2" at bounding box center [627, 410] width 31 height 31
click at [625, 413] on div "2" at bounding box center [627, 410] width 31 height 31
drag, startPoint x: 625, startPoint y: 413, endPoint x: 645, endPoint y: 413, distance: 19.7
click at [645, 413] on div "2" at bounding box center [628, 410] width 100 height 34
click at [599, 408] on button "button" at bounding box center [595, 410] width 31 height 31
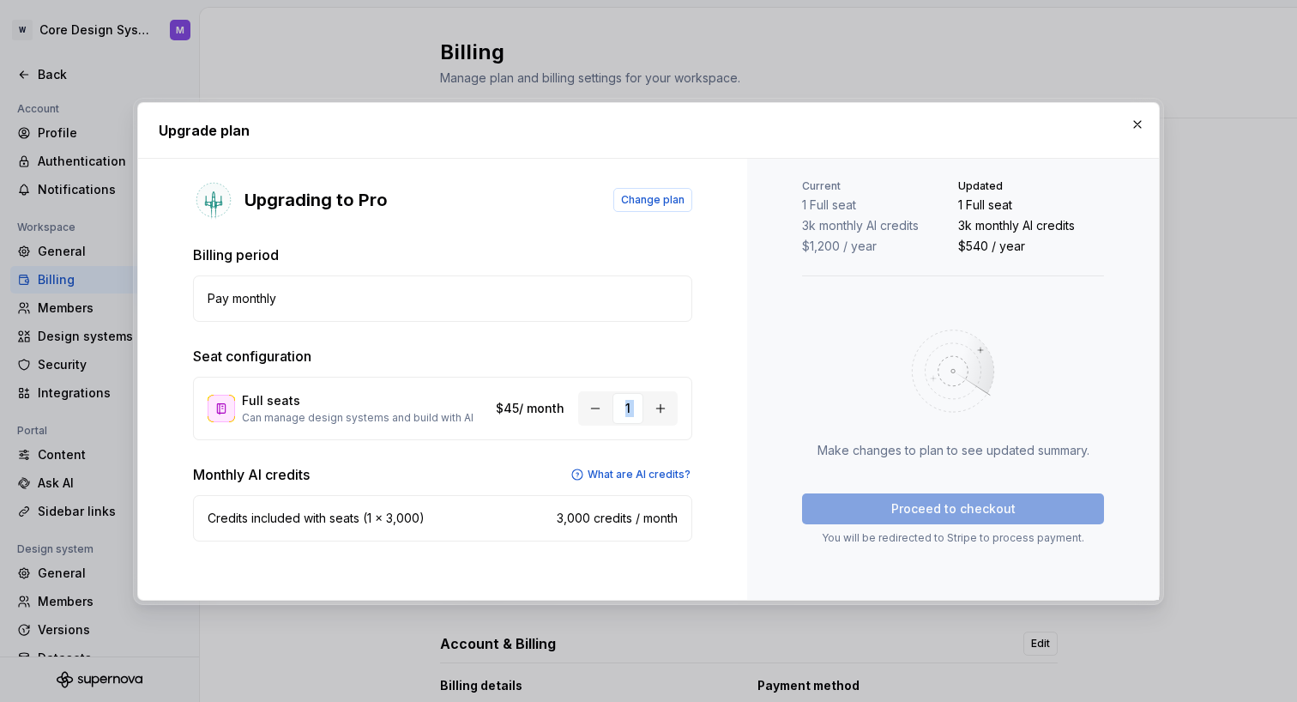
click at [703, 409] on div "Upgrading to Pro Change plan Billing period Pay monthly Seat configuration Full…" at bounding box center [442, 379] width 609 height 441
click at [660, 407] on button "button" at bounding box center [660, 408] width 31 height 31
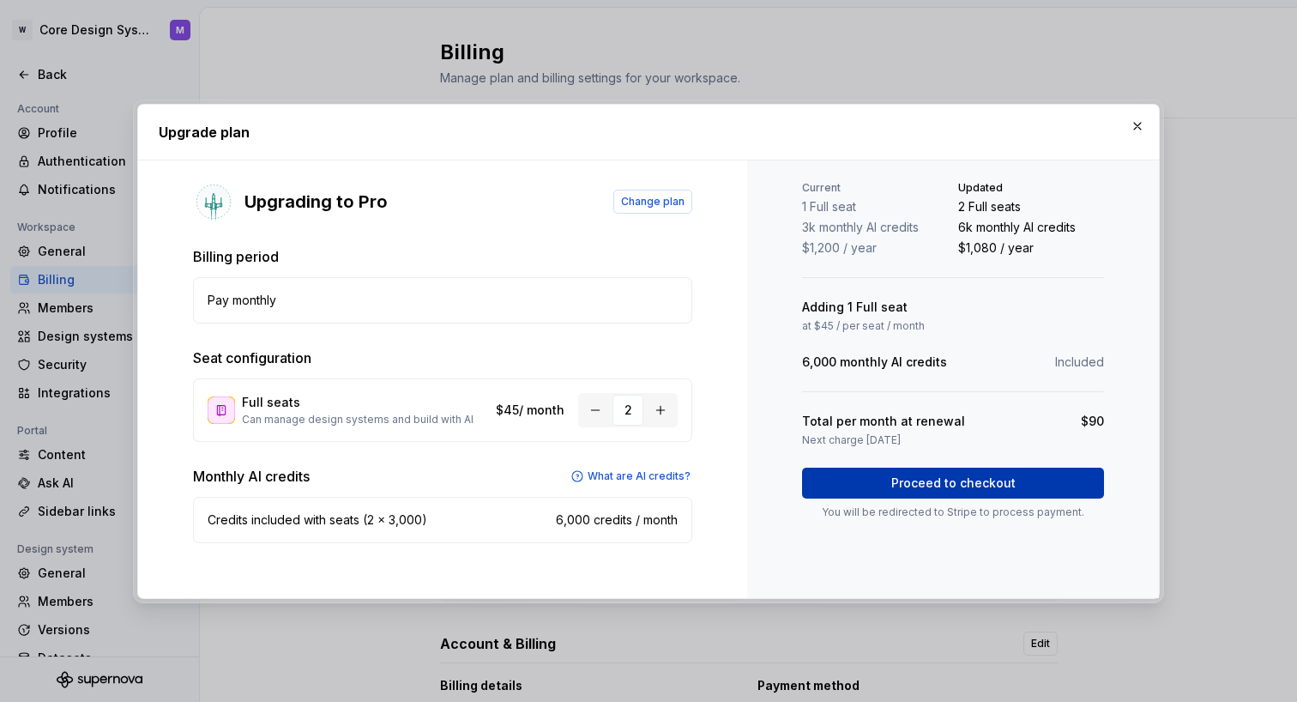
click at [969, 486] on span "Proceed to checkout" at bounding box center [953, 482] width 124 height 17
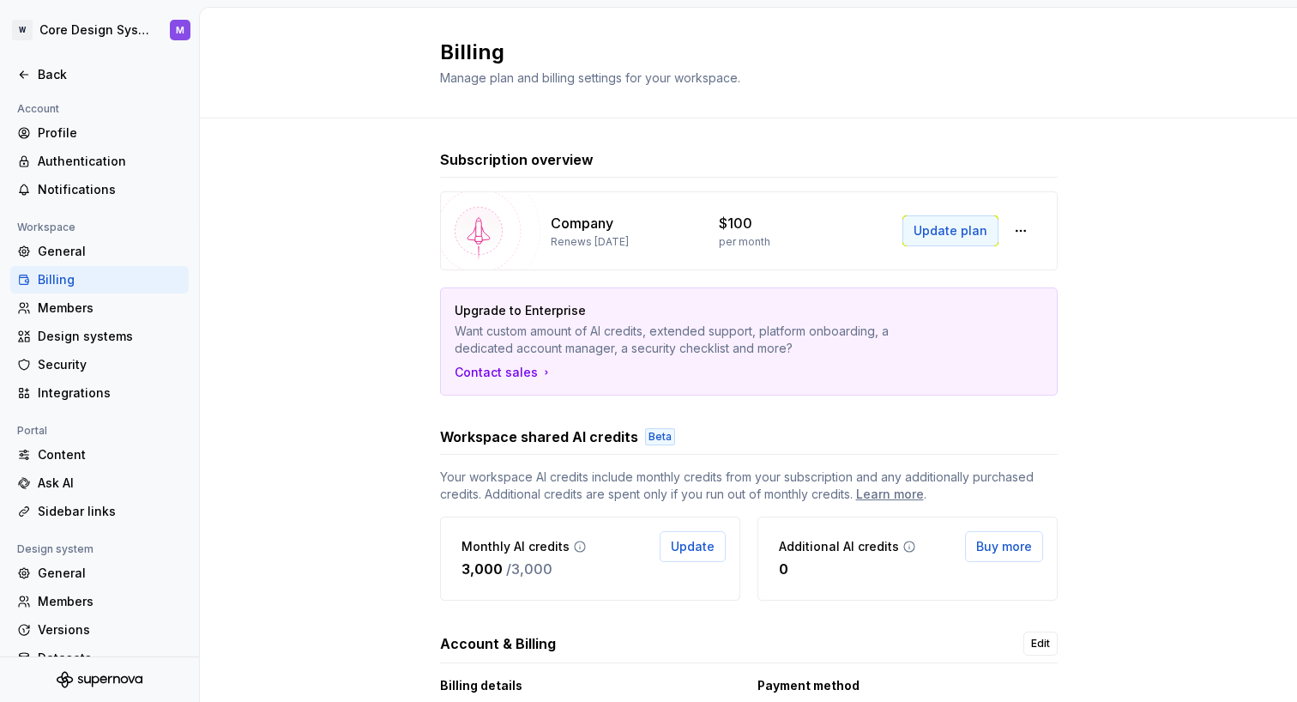
click at [955, 235] on span "Update plan" at bounding box center [951, 230] width 74 height 17
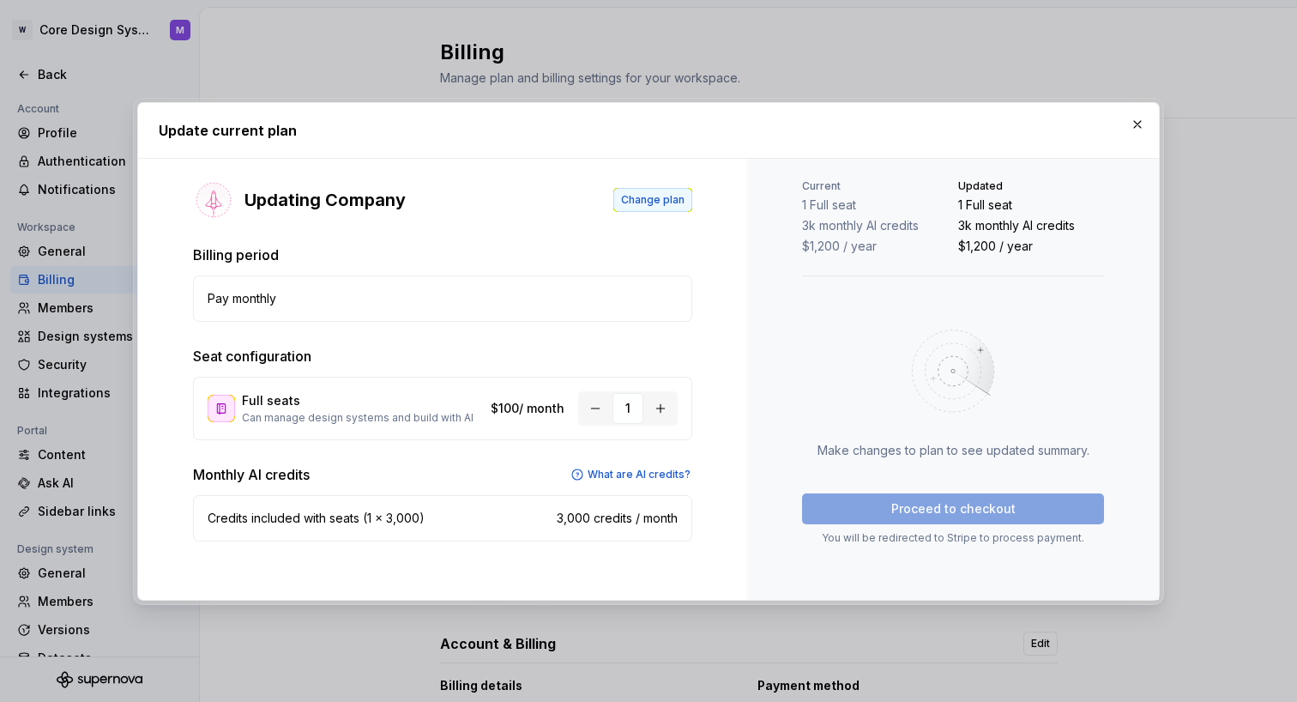
click at [659, 200] on span "Change plan" at bounding box center [652, 200] width 63 height 14
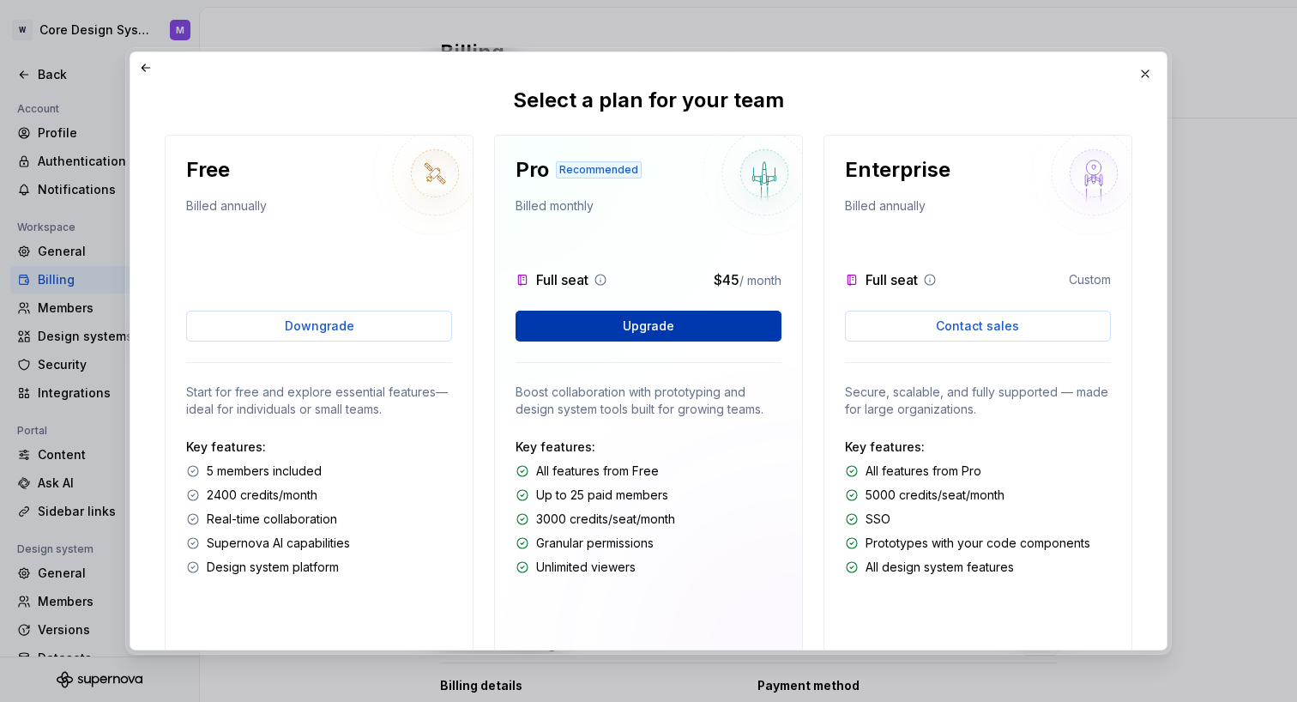
click at [657, 327] on span "Upgrade" at bounding box center [648, 325] width 51 height 17
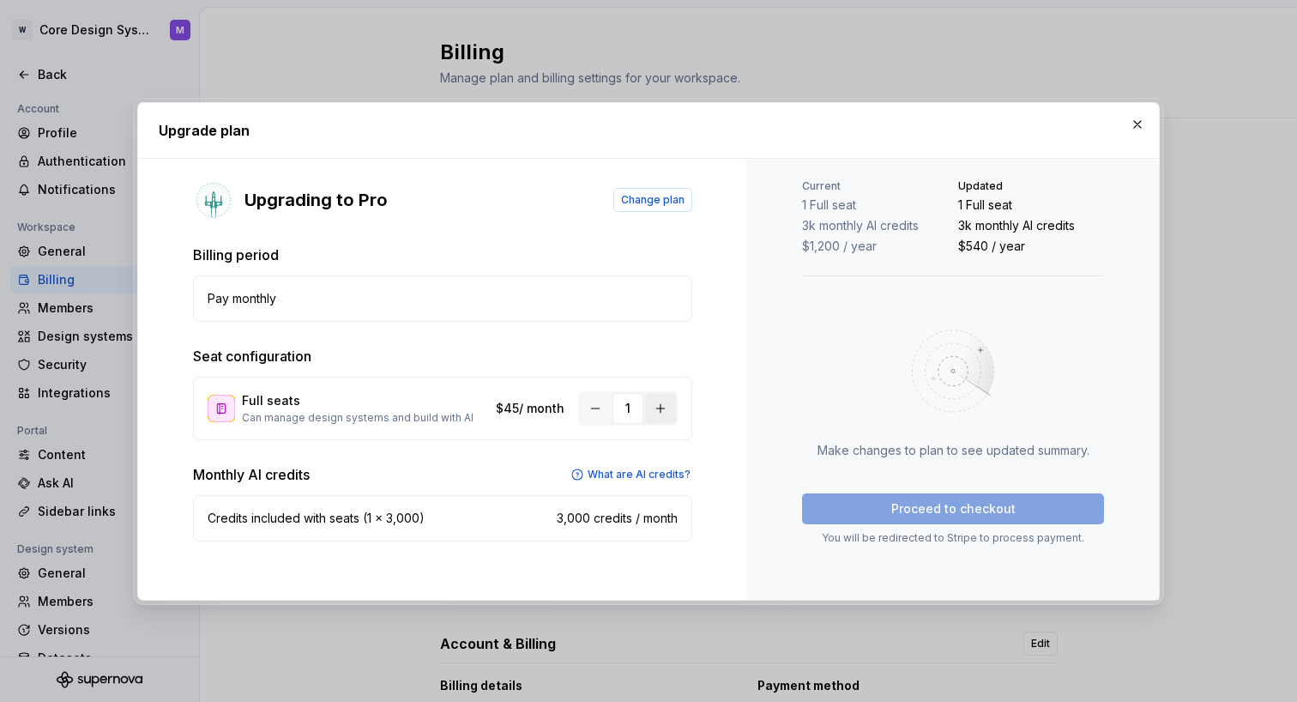
click at [660, 410] on button "button" at bounding box center [660, 408] width 31 height 31
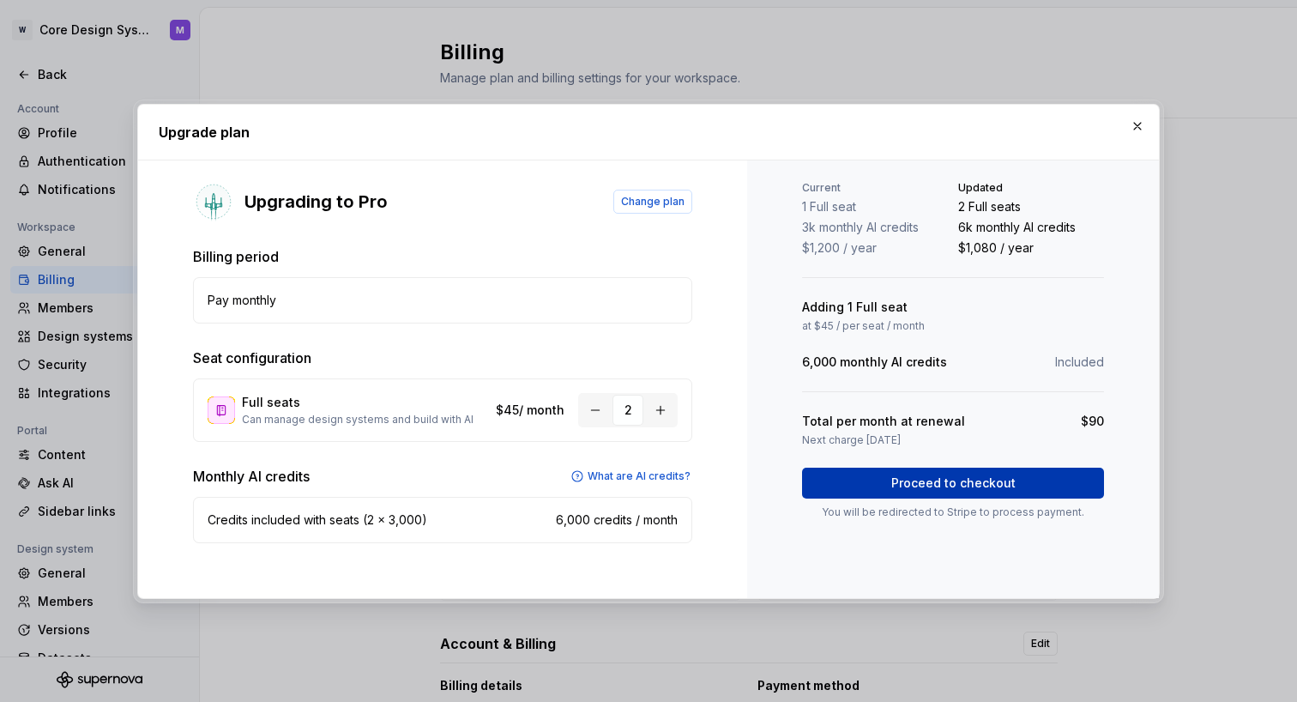
click at [942, 483] on span "Proceed to checkout" at bounding box center [953, 482] width 124 height 17
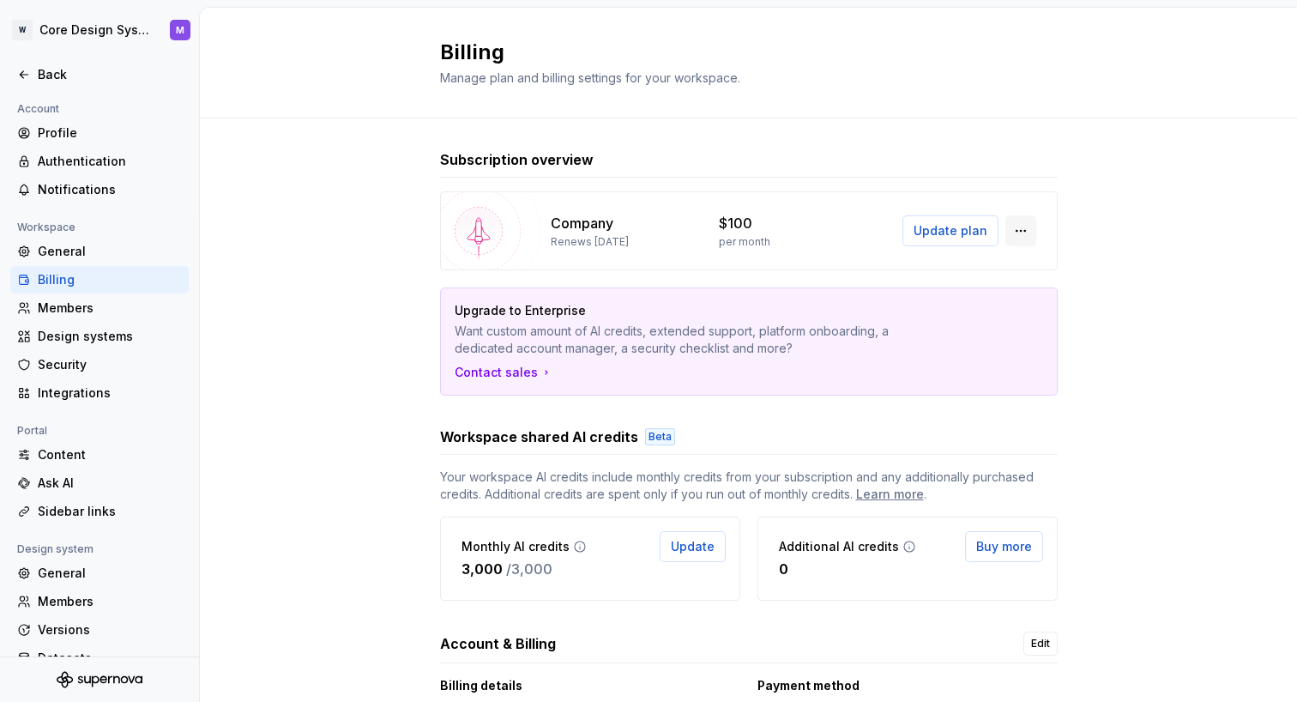
click at [1017, 232] on button "button" at bounding box center [1020, 230] width 31 height 31
click at [941, 227] on span "Update plan" at bounding box center [951, 230] width 74 height 17
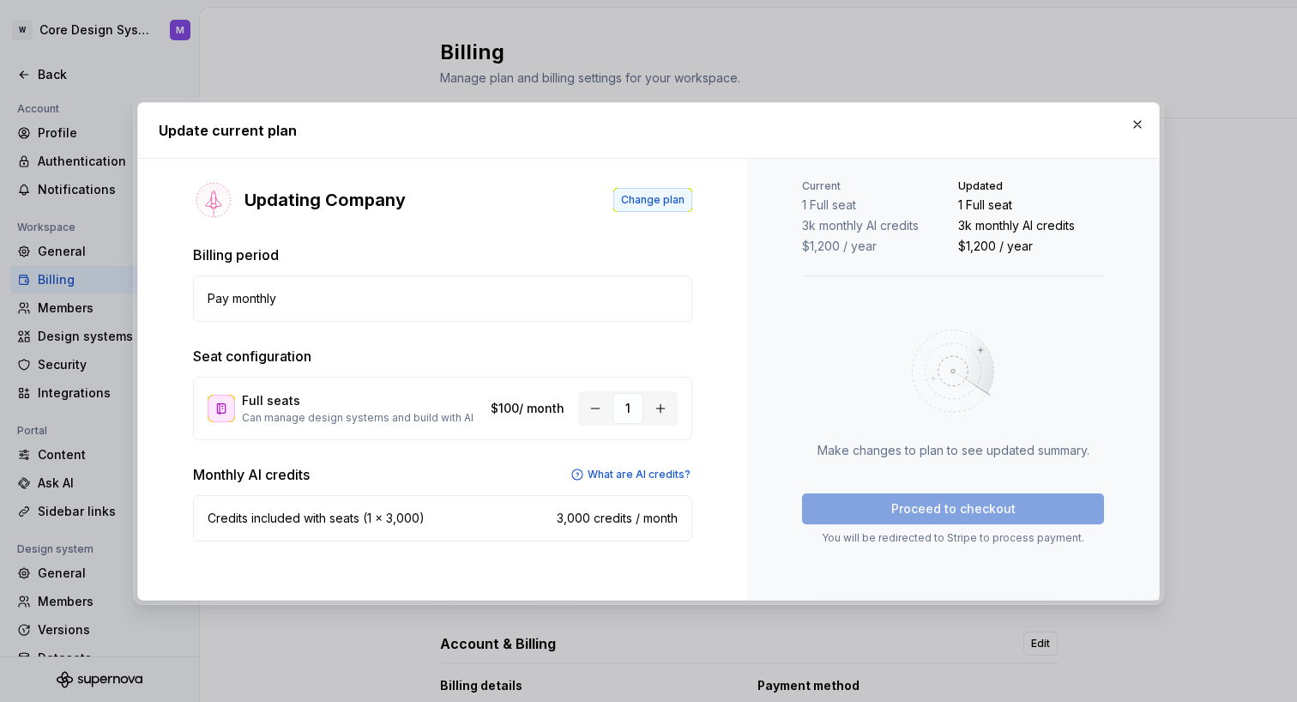
click at [649, 202] on span "Change plan" at bounding box center [652, 200] width 63 height 14
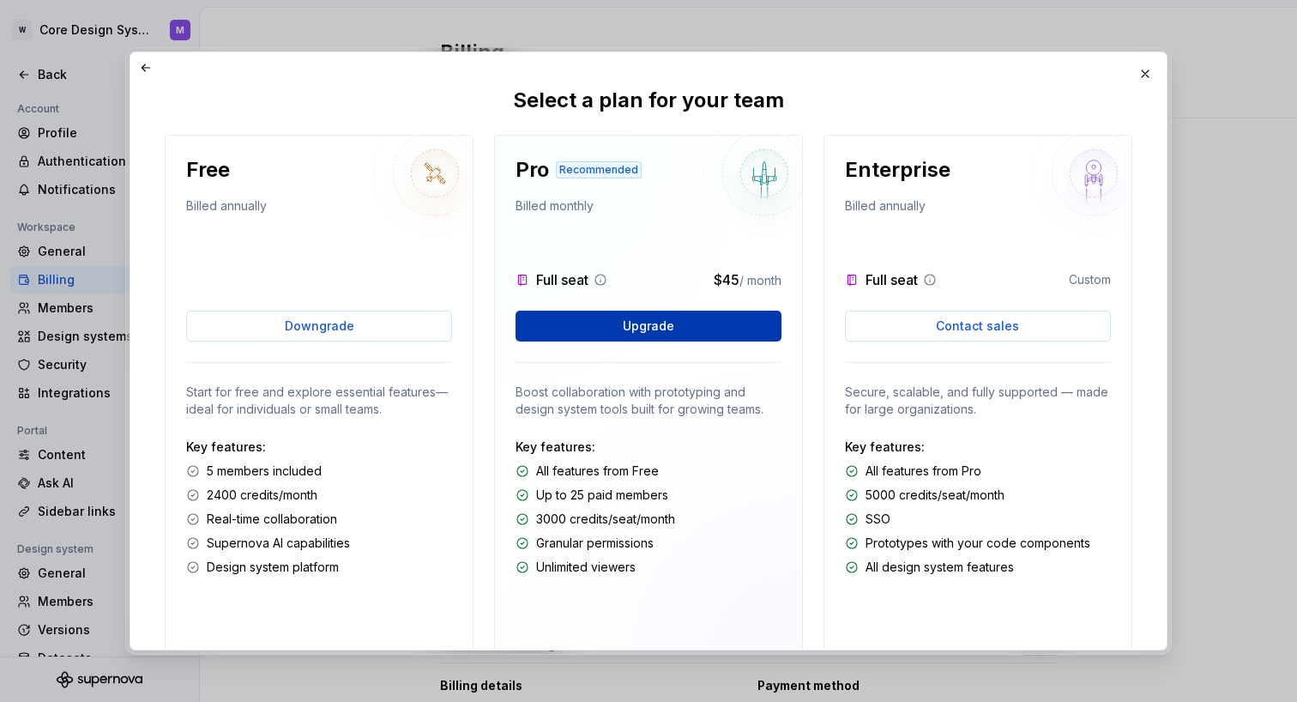
scroll to position [86, 0]
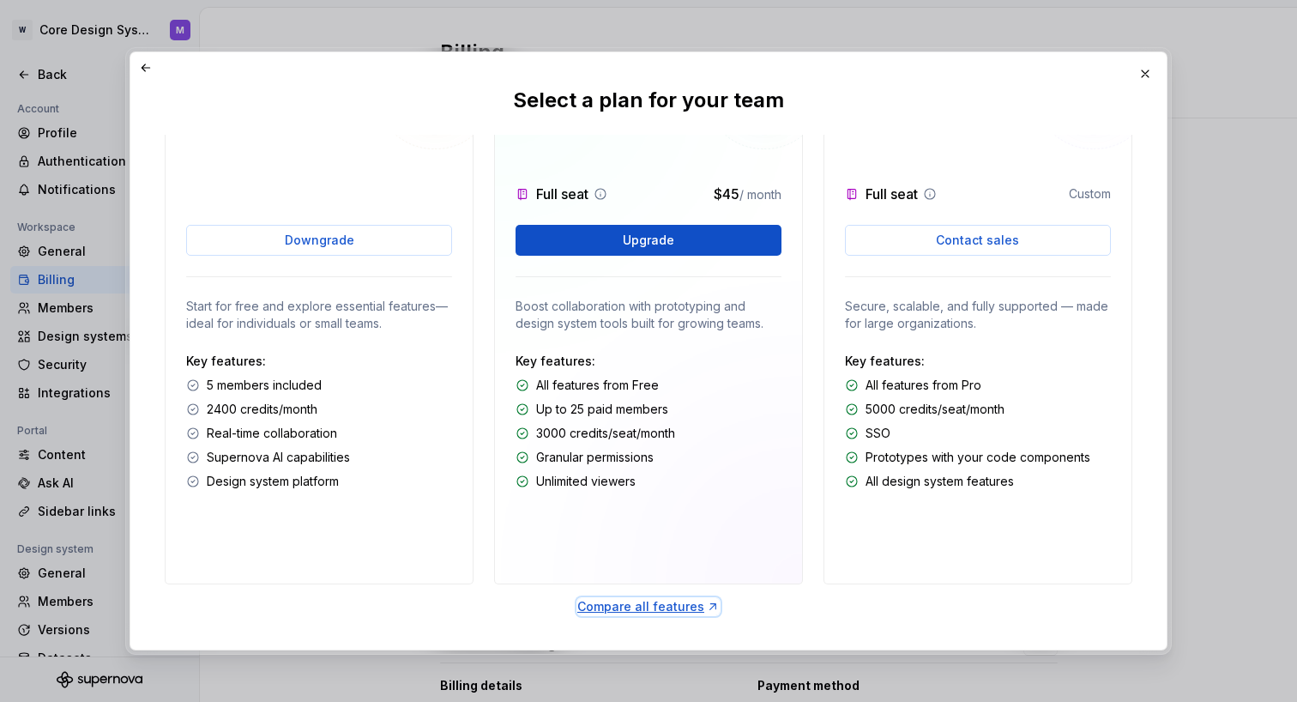
click at [661, 610] on div "Compare all features" at bounding box center [648, 606] width 142 height 17
click at [673, 368] on p "Key features:" at bounding box center [649, 361] width 266 height 17
click at [630, 357] on p "Key features:" at bounding box center [649, 361] width 266 height 17
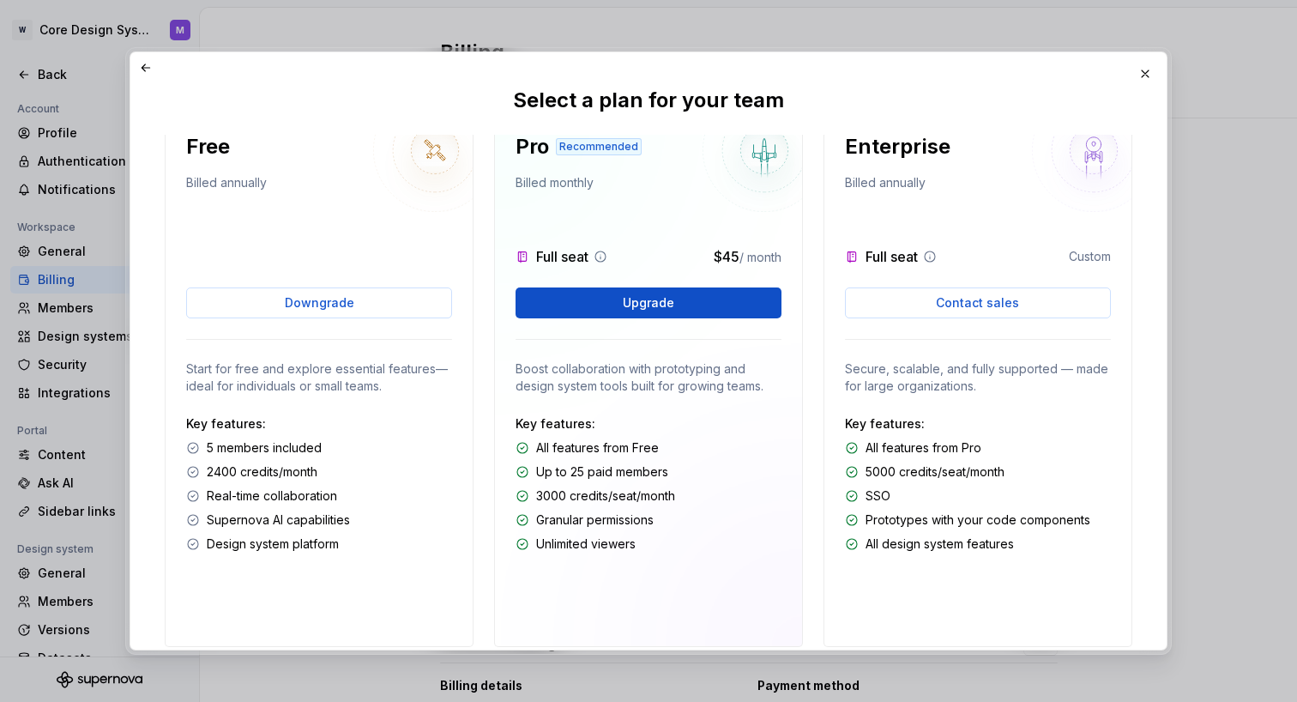
scroll to position [0, 0]
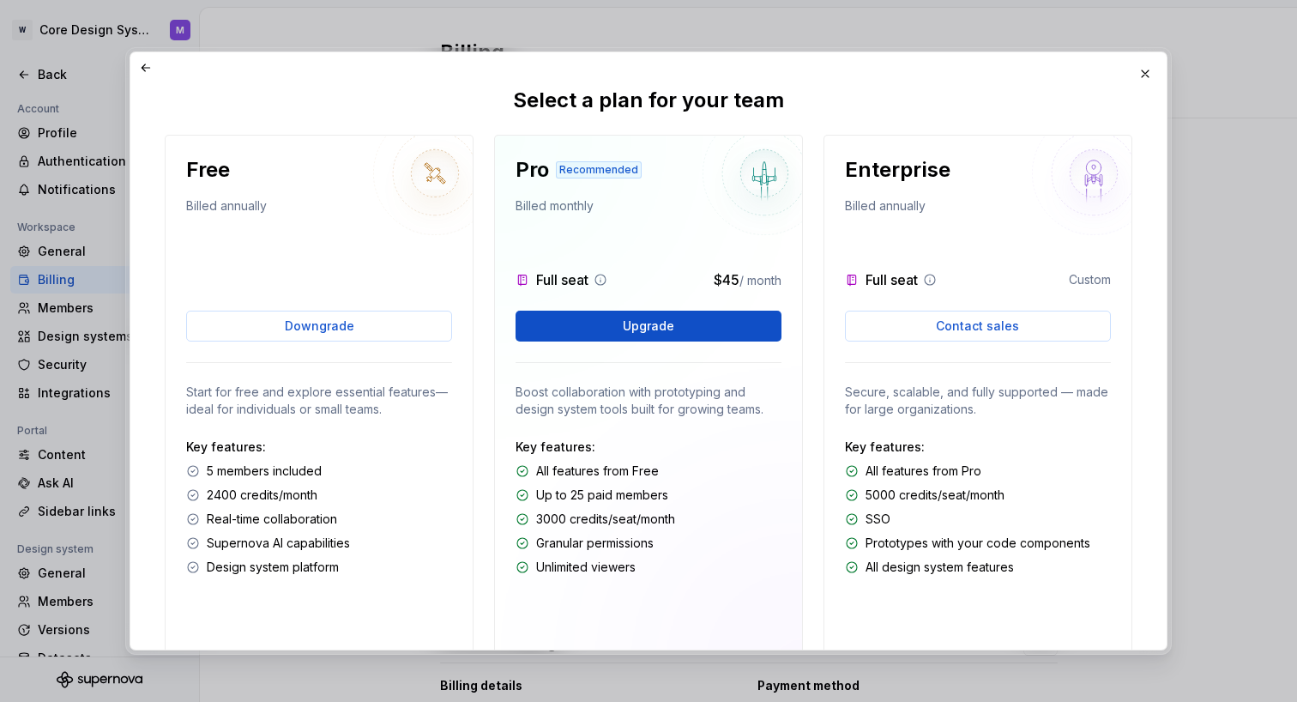
click at [635, 246] on div "Full seat $45 / month" at bounding box center [649, 266] width 266 height 48
click at [1143, 67] on button "button" at bounding box center [1145, 74] width 24 height 24
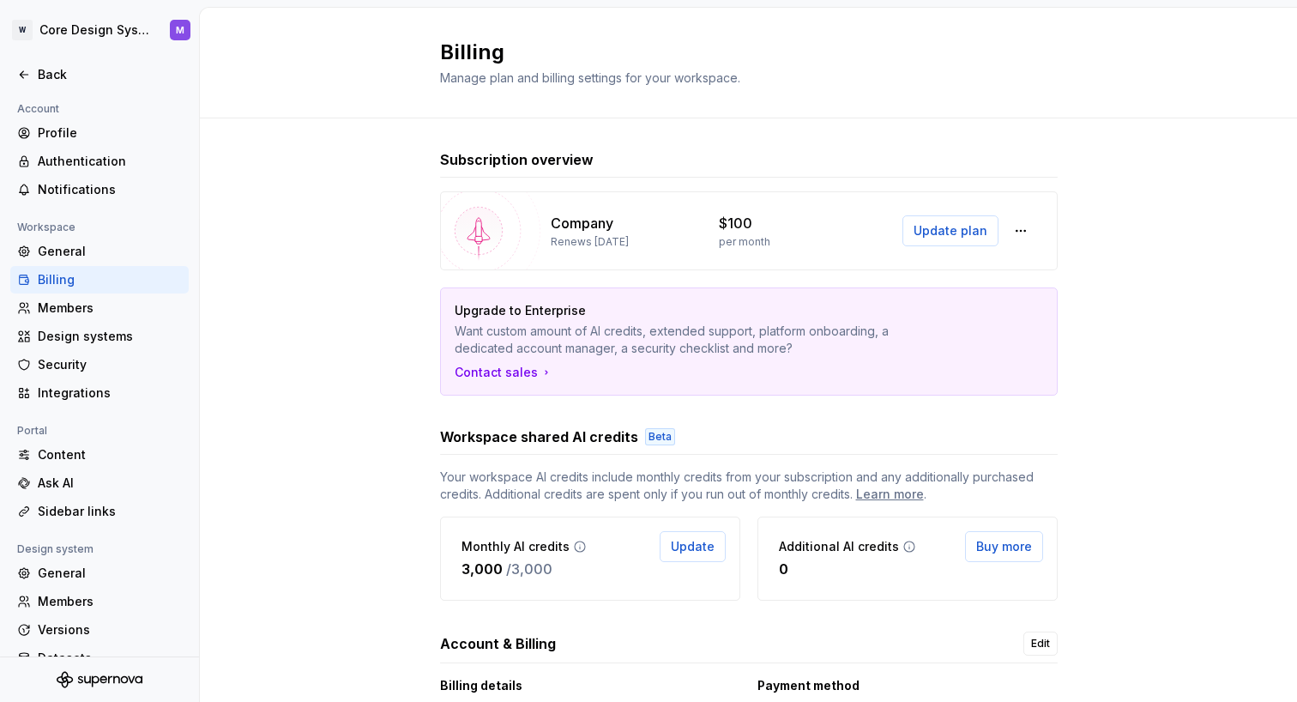
click at [715, 99] on div "Billing Manage plan and billing settings for your workspace." at bounding box center [748, 63] width 1097 height 111
click at [958, 232] on span "Update plan" at bounding box center [951, 230] width 74 height 17
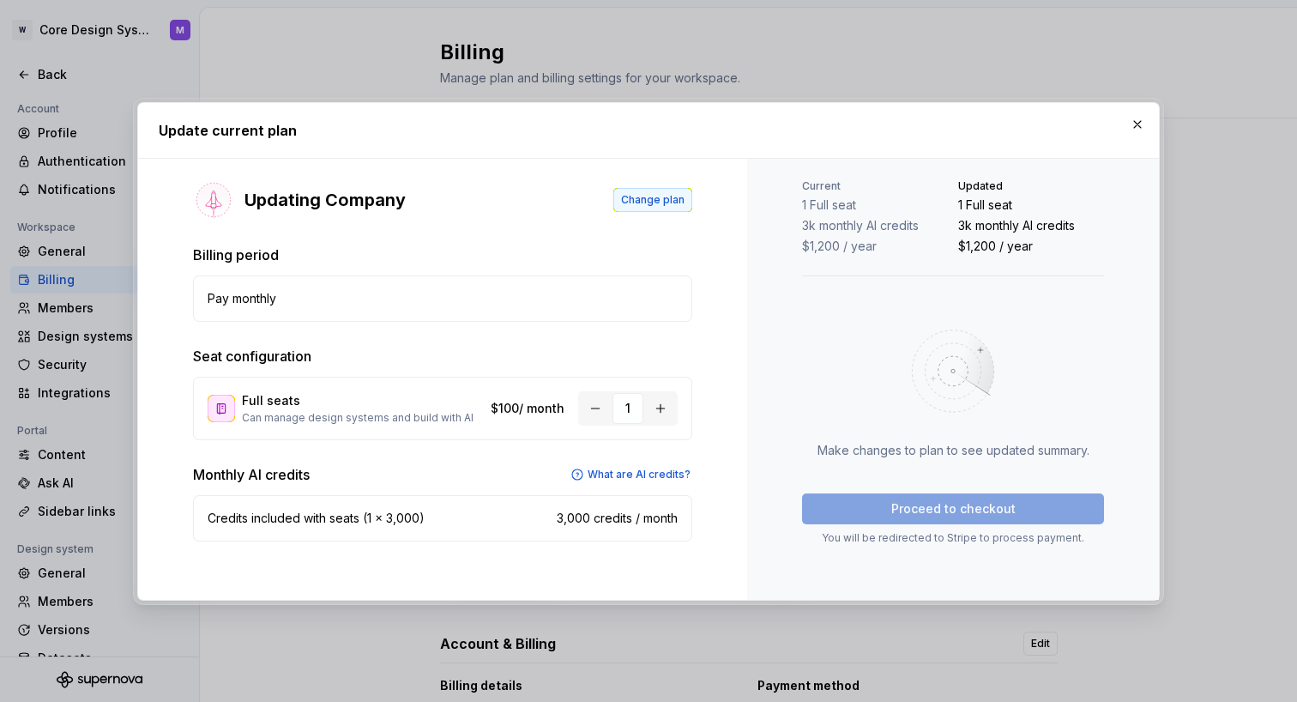
click at [641, 201] on span "Change plan" at bounding box center [652, 200] width 63 height 14
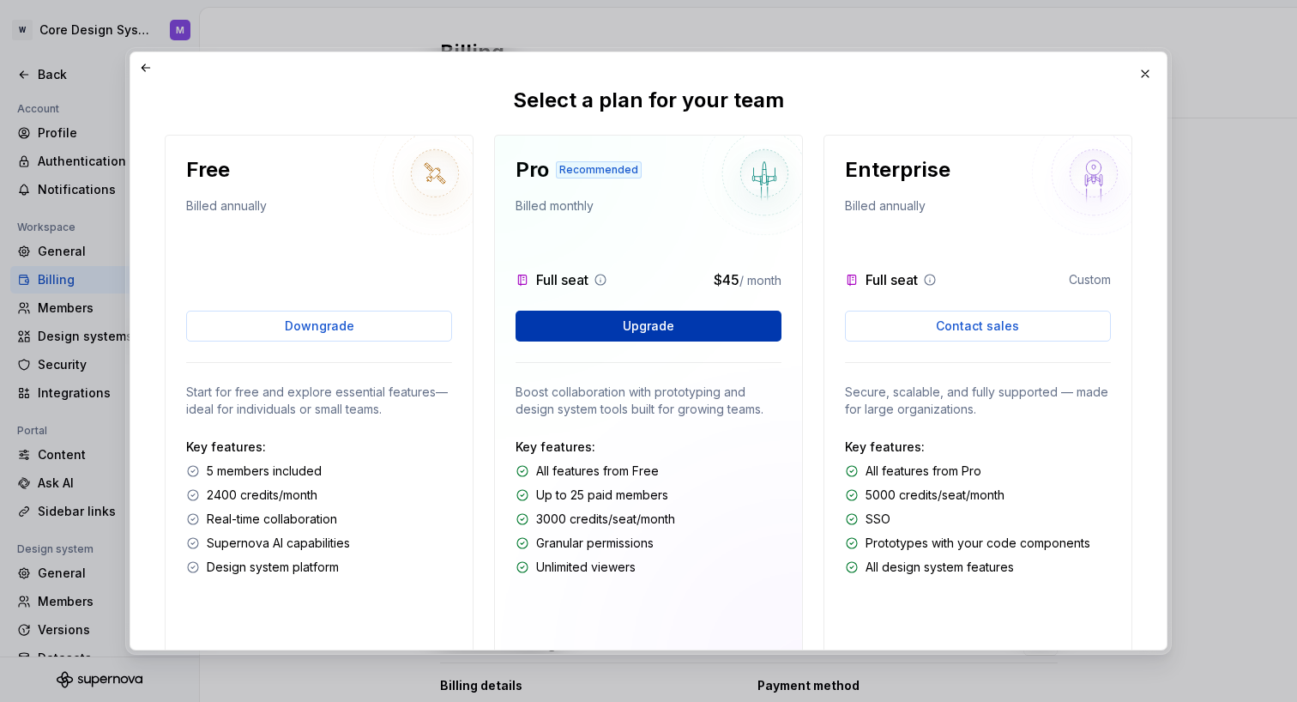
click at [632, 321] on span "Upgrade" at bounding box center [648, 325] width 51 height 17
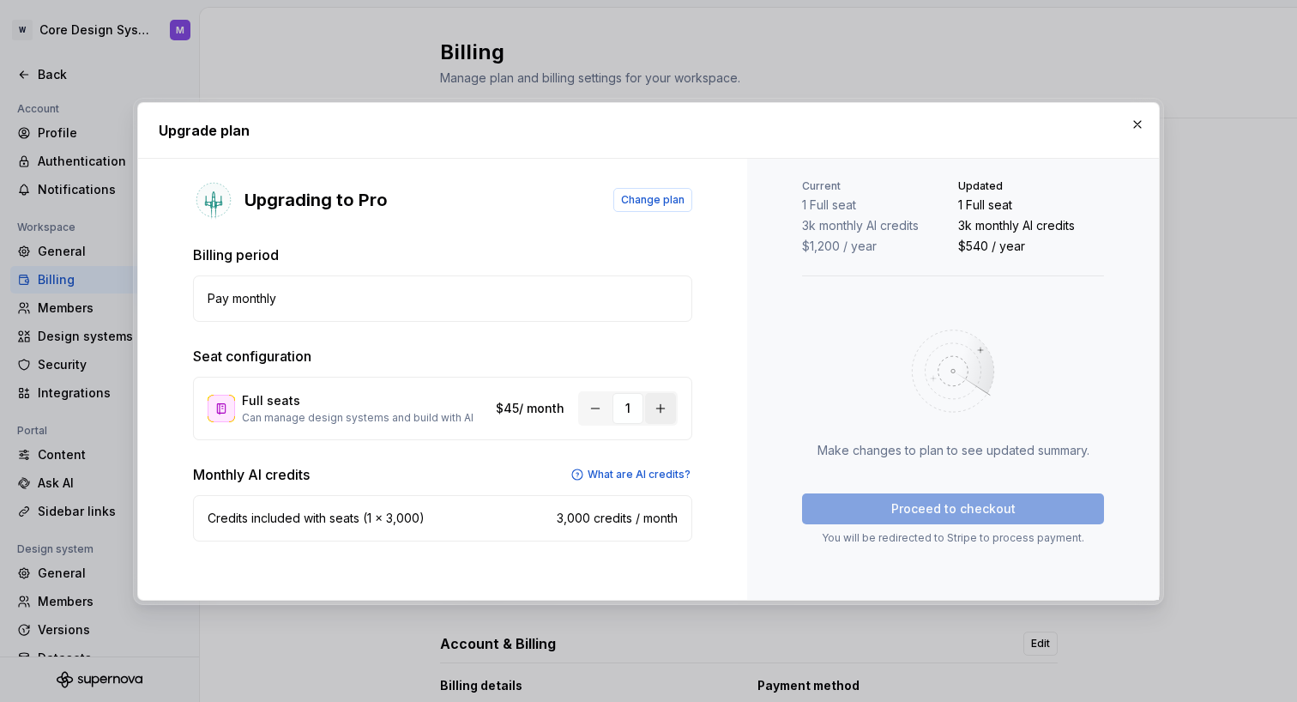
click at [663, 417] on button "button" at bounding box center [660, 408] width 31 height 31
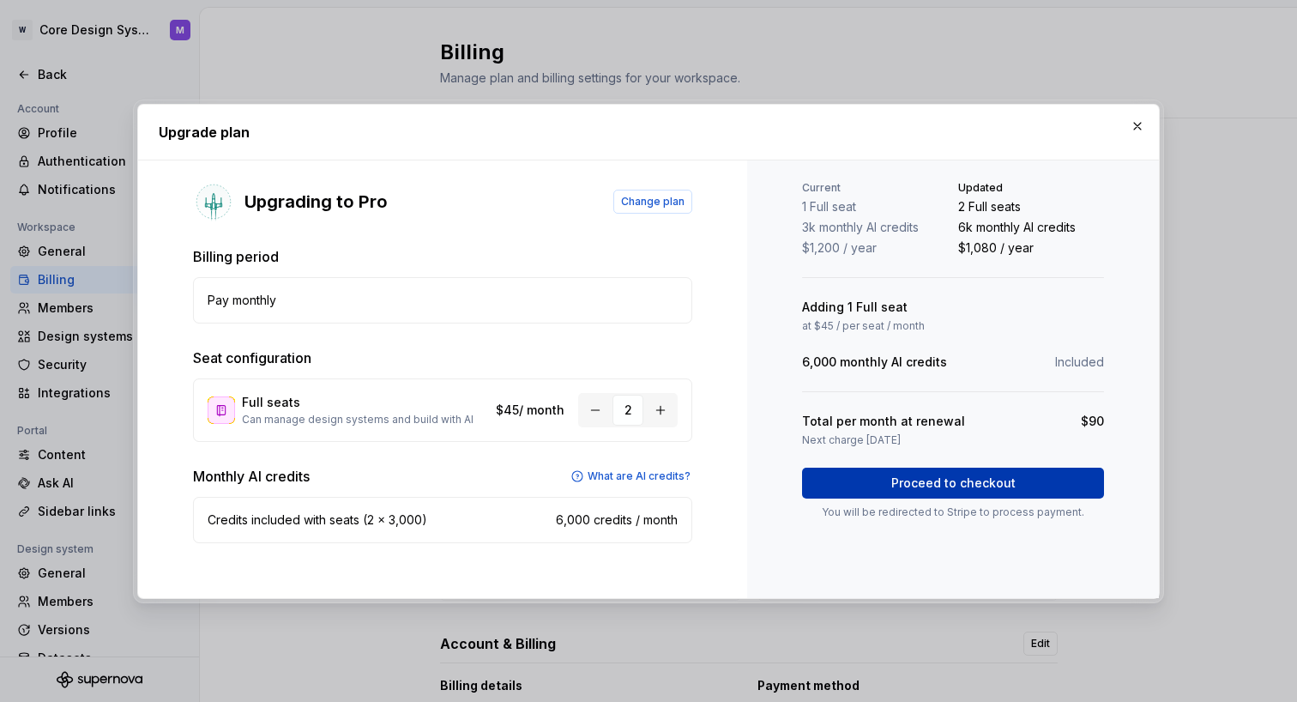
click at [1035, 486] on button "Proceed to checkout" at bounding box center [953, 483] width 302 height 31
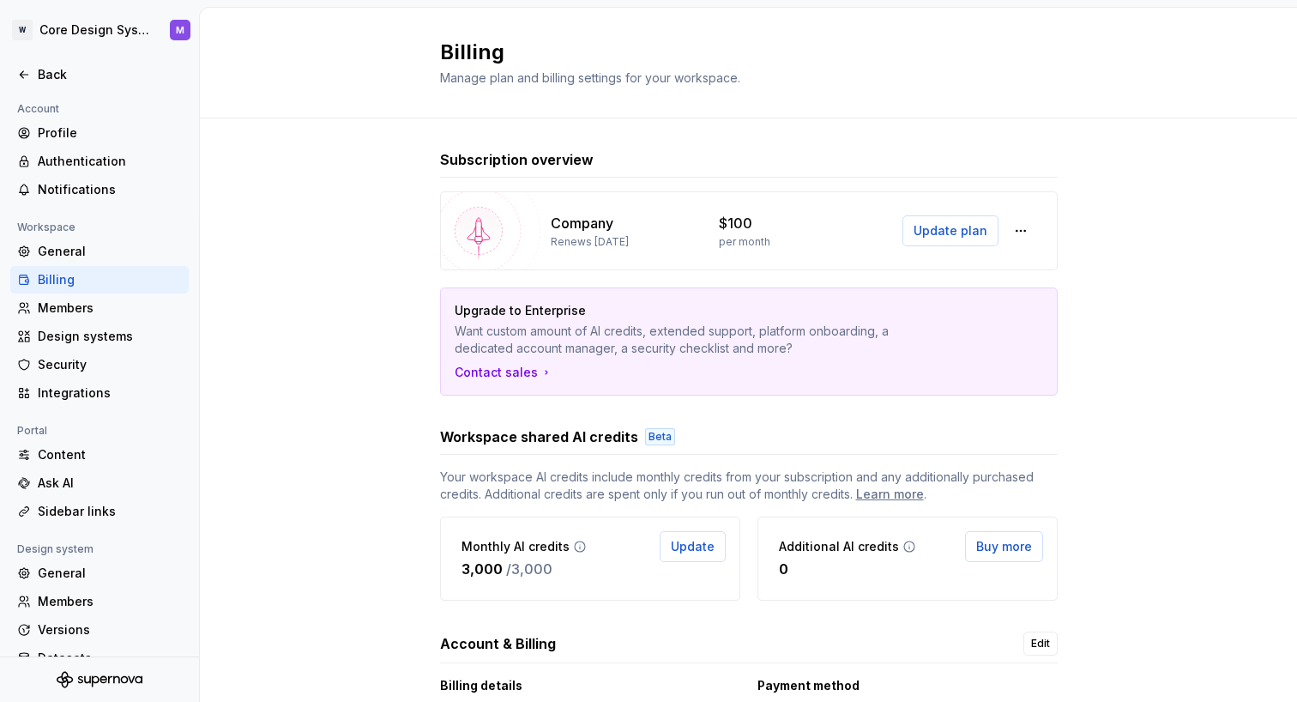
click at [357, 150] on div "Subscription overview Company Renews [DATE] $100 per month Update plan Upgrade …" at bounding box center [748, 461] width 1097 height 687
